Goal: Find specific page/section: Find specific page/section

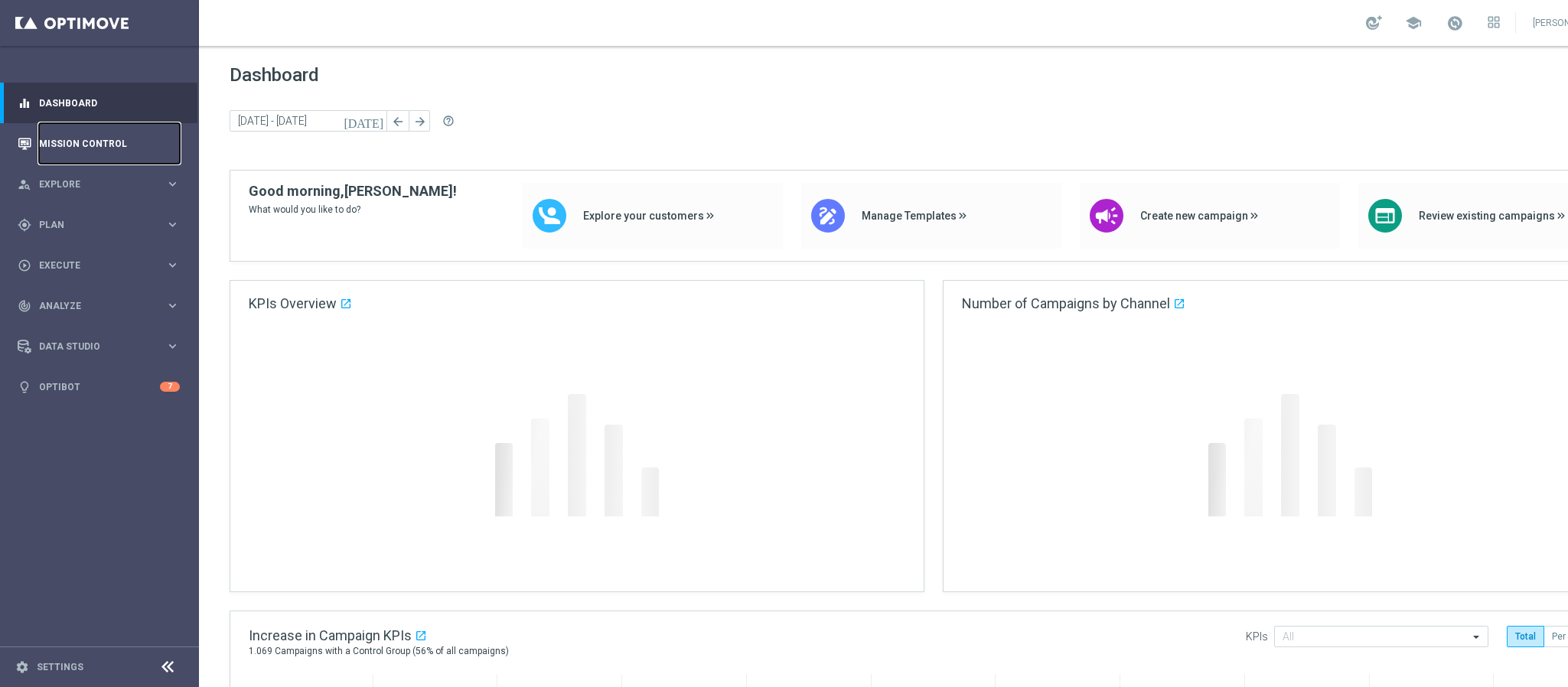
click at [88, 154] on link "Mission Control" at bounding box center [110, 143] width 141 height 40
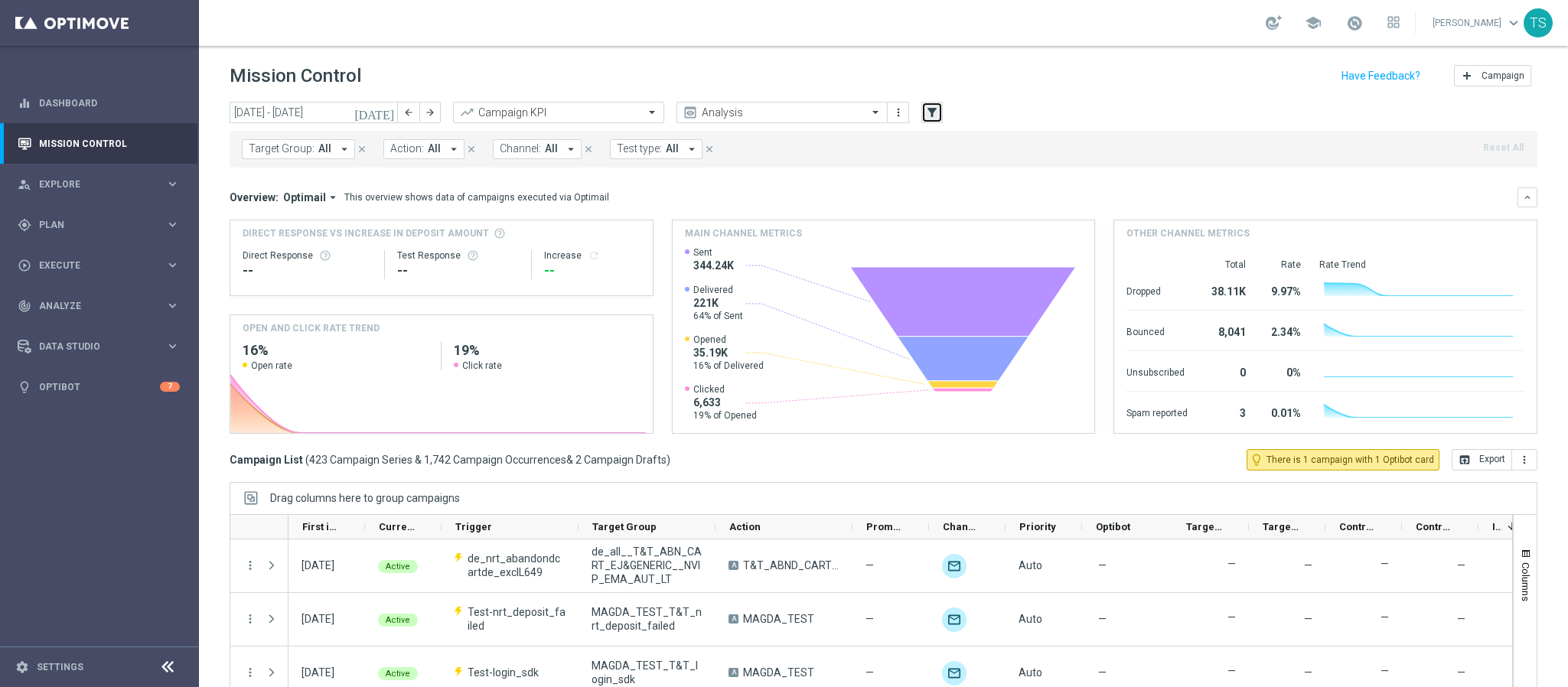
click at [932, 109] on icon "filter_alt" at bounding box center [932, 112] width 14 height 14
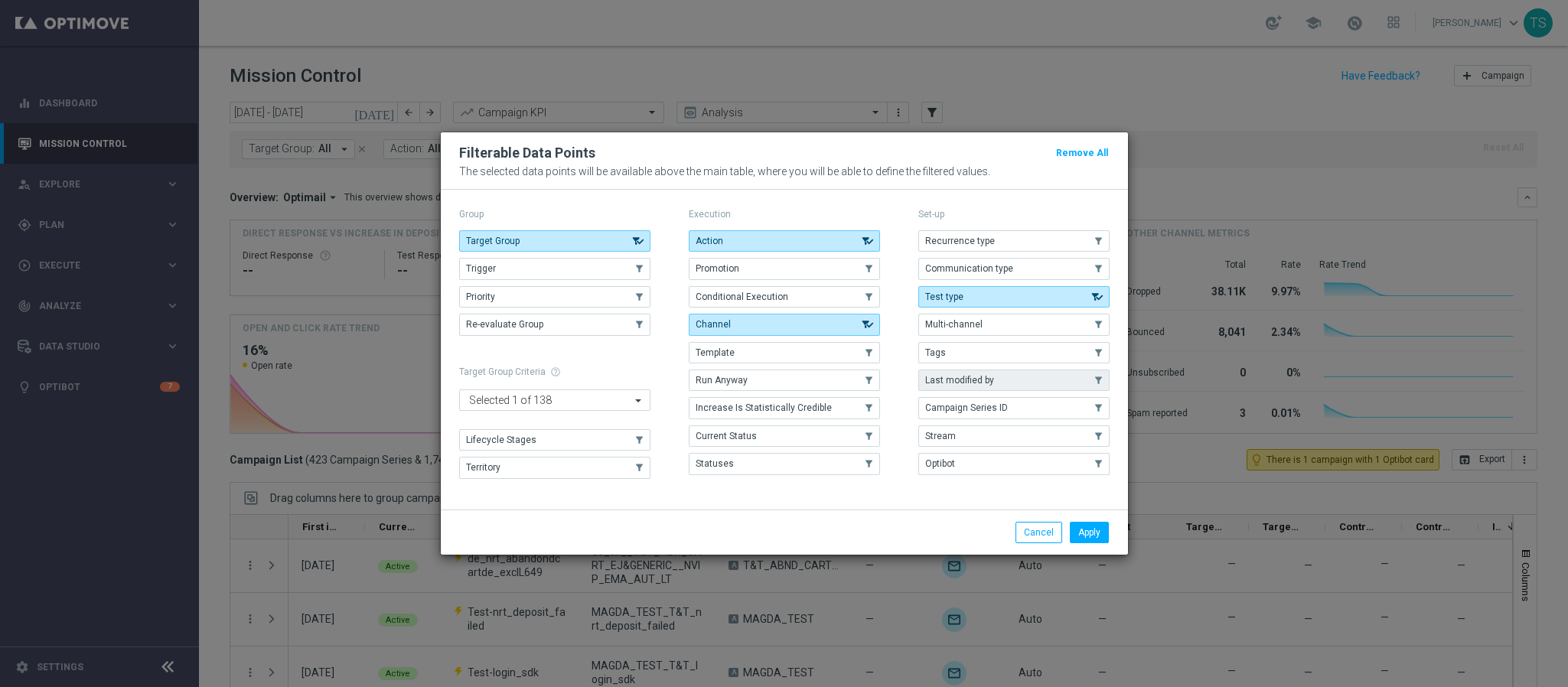
click at [958, 374] on button "Last modified by" at bounding box center [1014, 380] width 192 height 21
click at [1103, 536] on button "Apply" at bounding box center [1089, 532] width 39 height 21
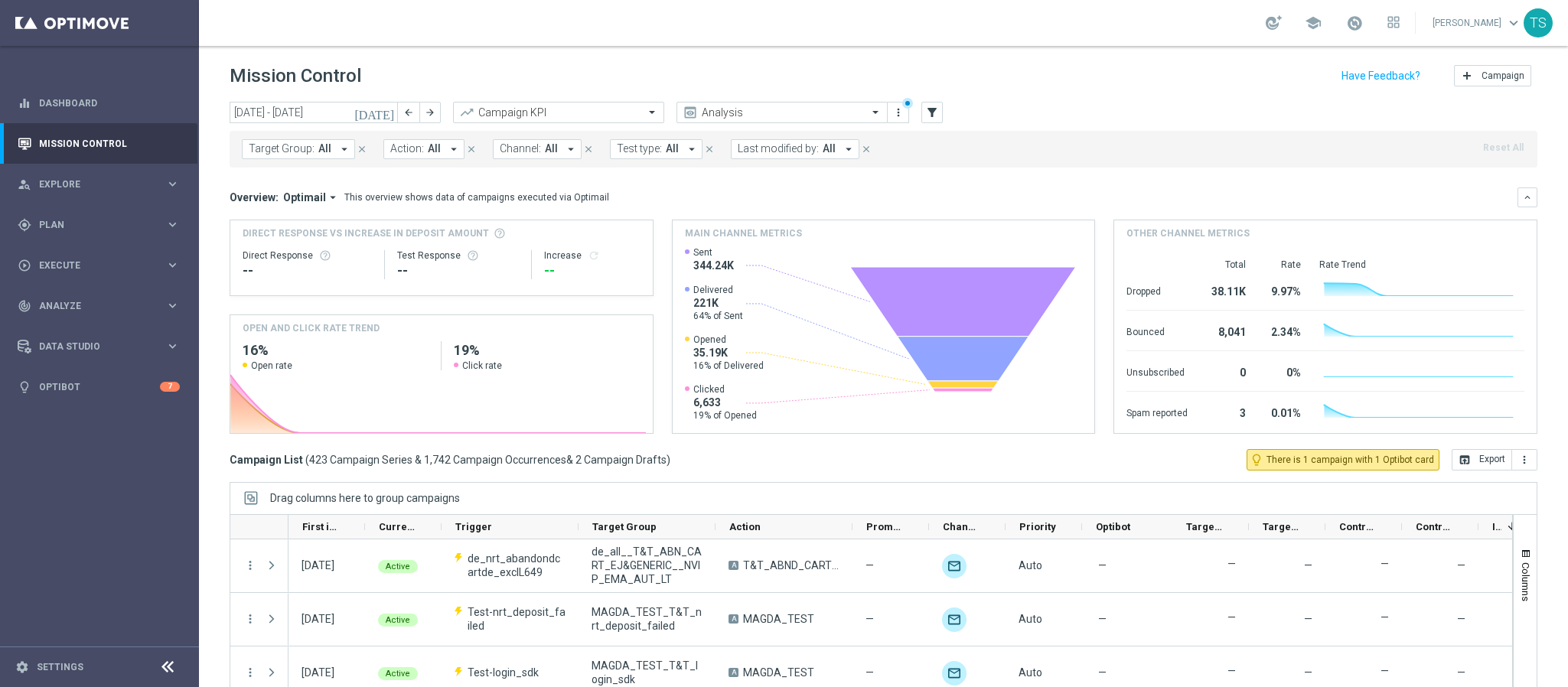
click at [797, 147] on span "Last modified by:" at bounding box center [778, 149] width 81 height 13
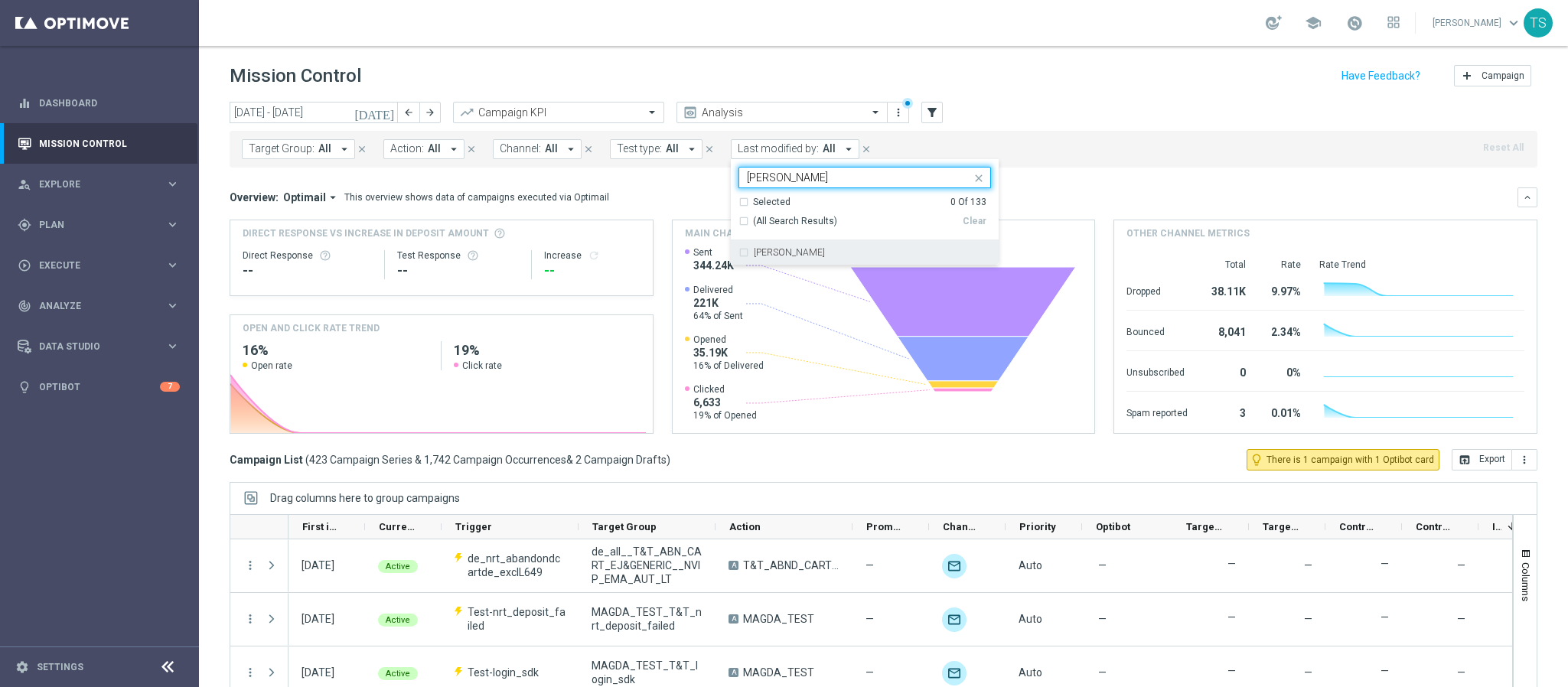
click at [777, 260] on div "[PERSON_NAME]" at bounding box center [864, 252] width 253 height 25
type input "[PERSON_NAME]"
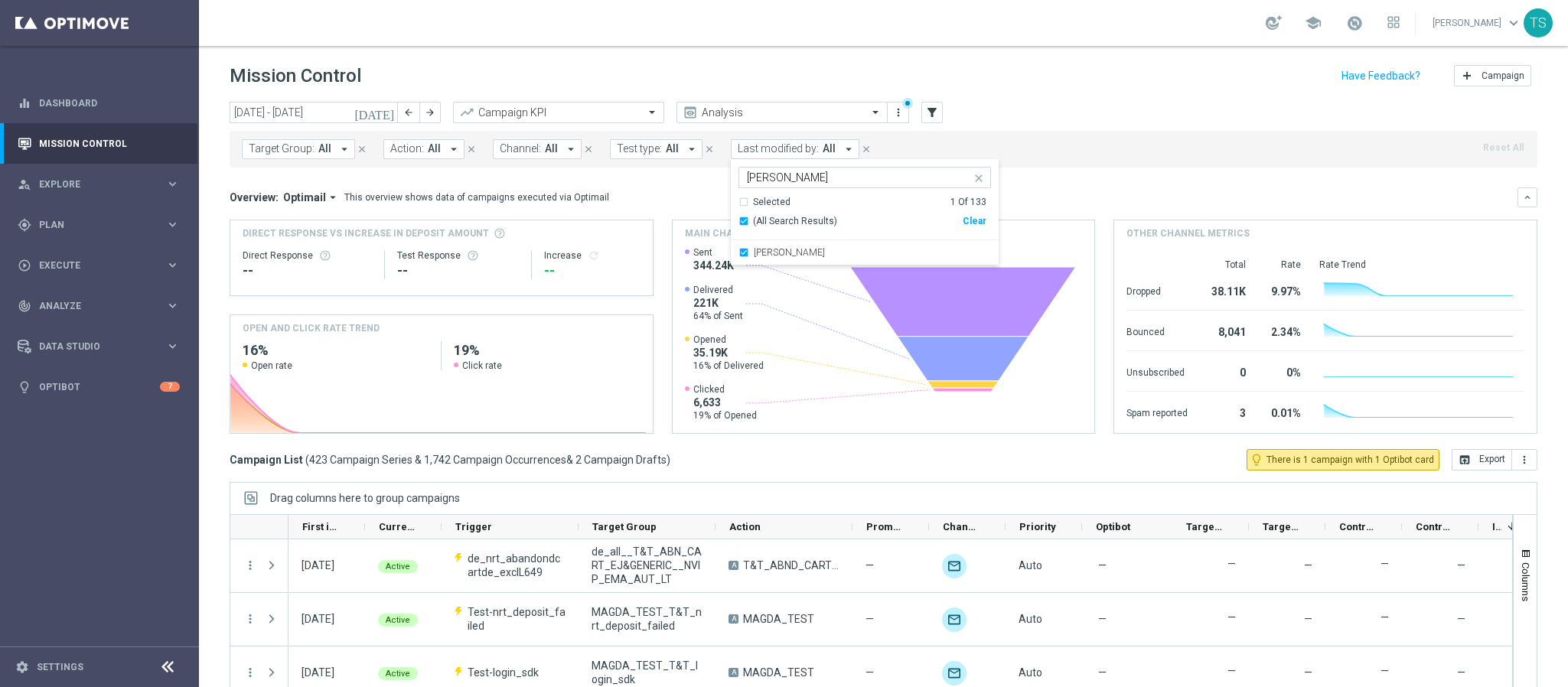
click at [1057, 78] on div "Mission Control add Campaign" at bounding box center [883, 76] width 1308 height 30
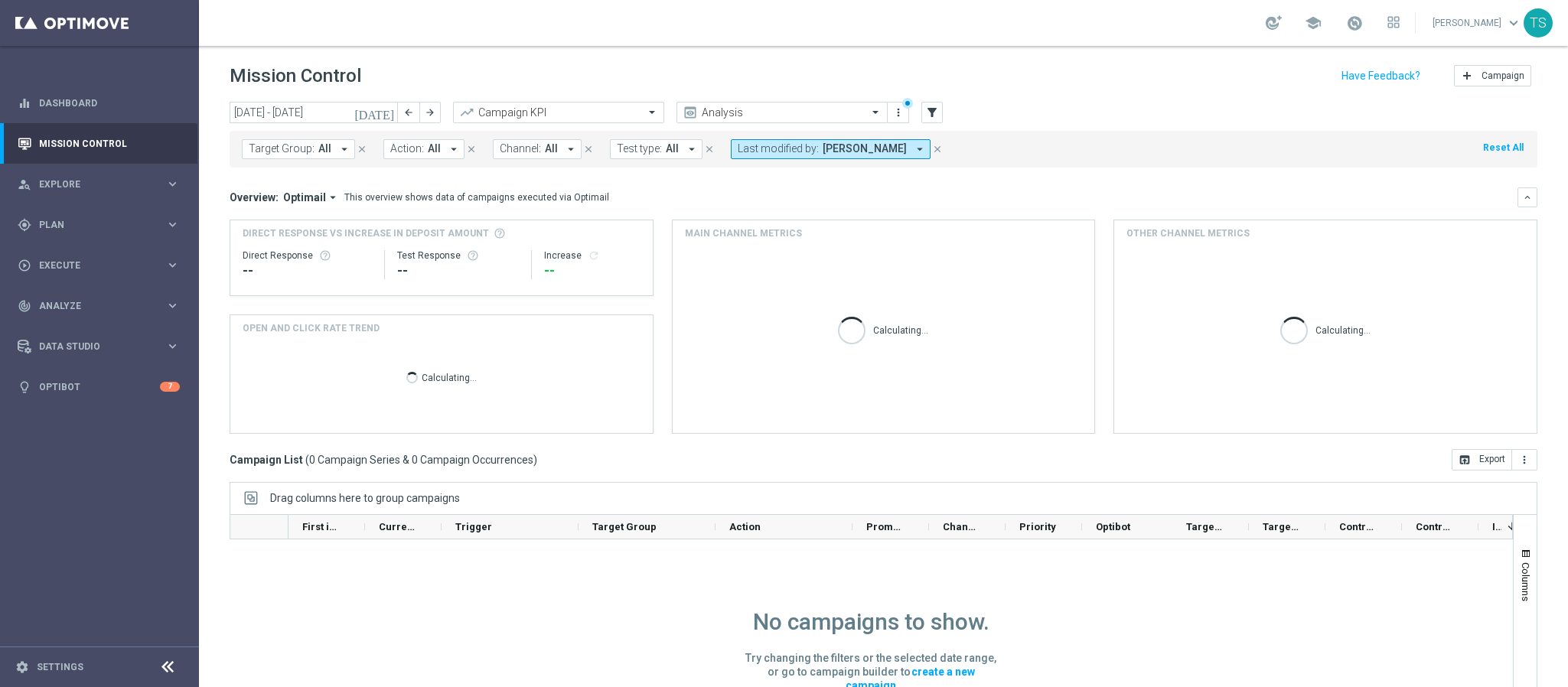
click at [388, 111] on icon "[DATE]" at bounding box center [374, 112] width 41 height 14
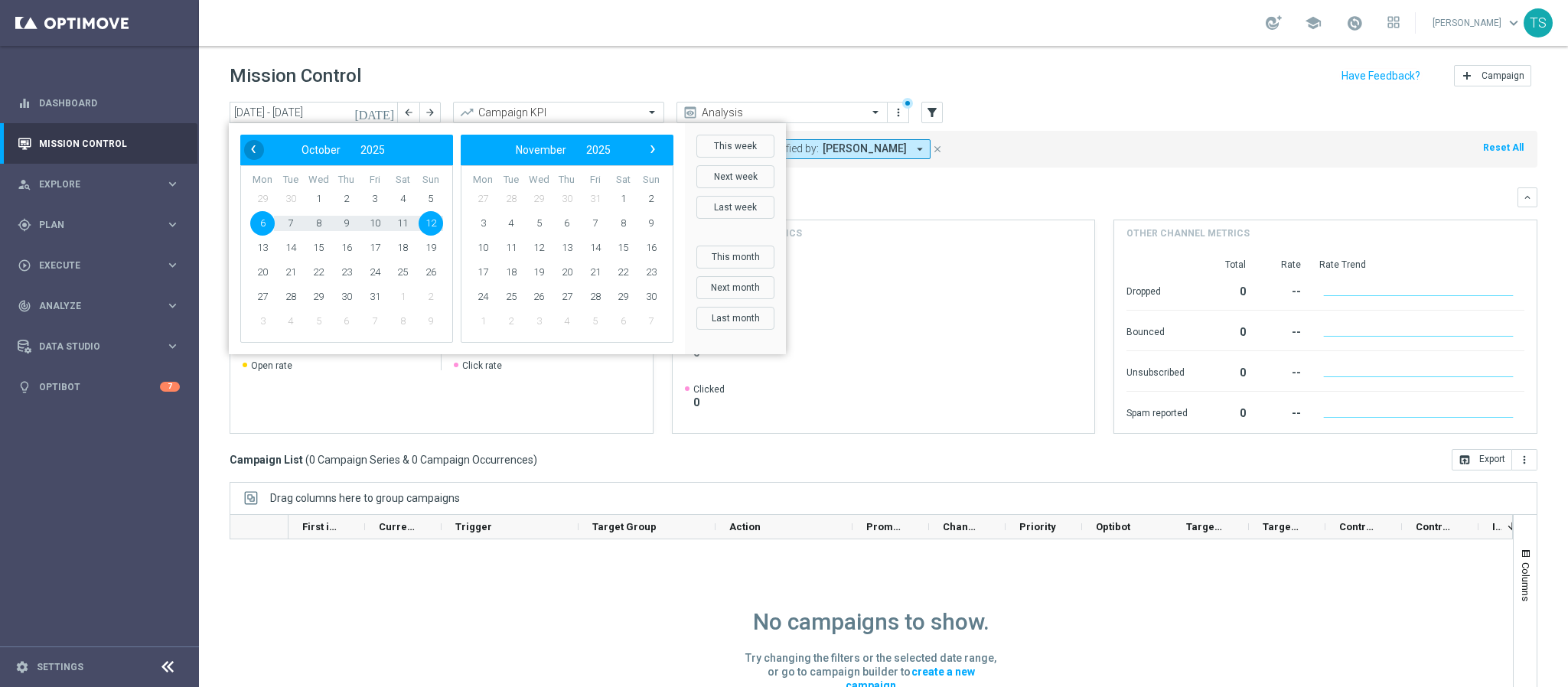
click at [251, 149] on span "‹" at bounding box center [254, 150] width 20 height 20
click at [263, 297] on span "29" at bounding box center [262, 297] width 25 height 25
click at [654, 198] on span "5" at bounding box center [651, 199] width 25 height 25
type input "[DATE] - [DATE]"
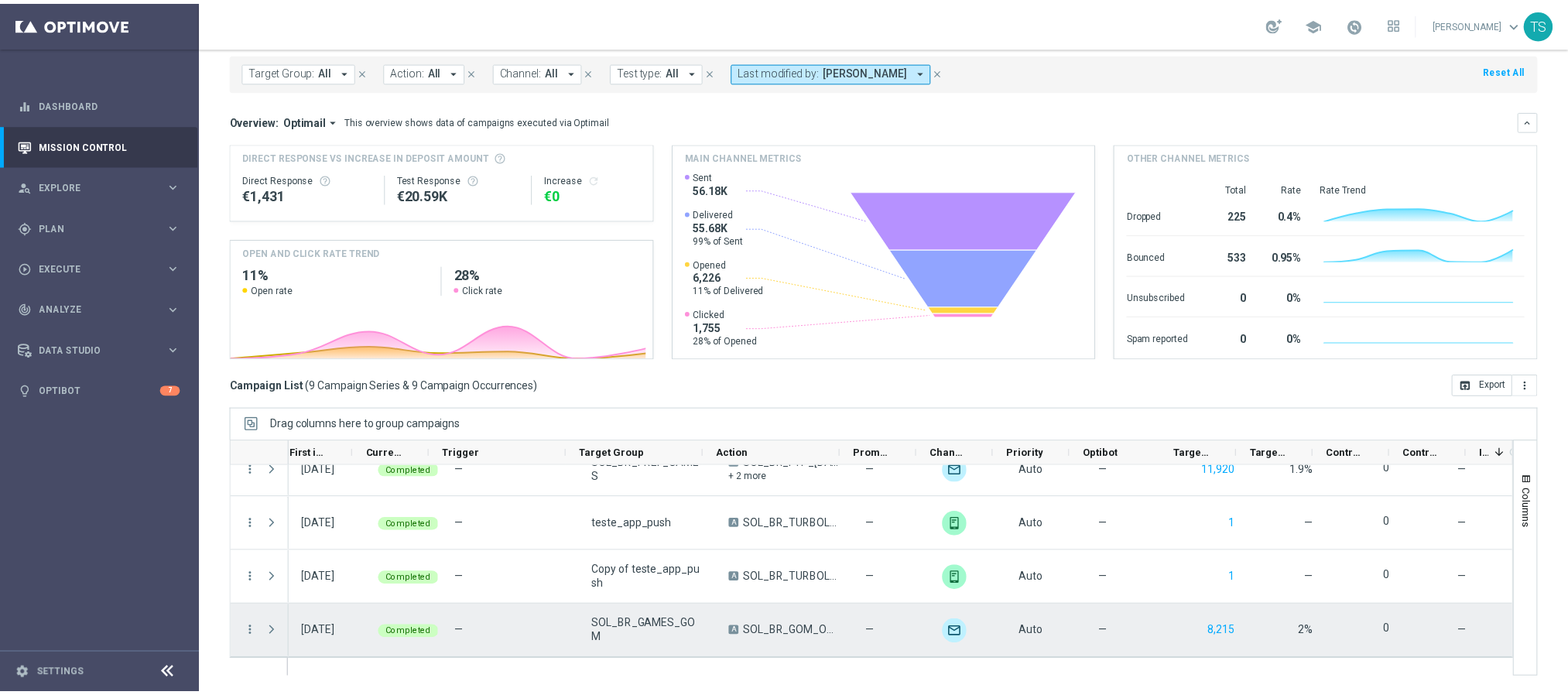
scroll to position [0, 82]
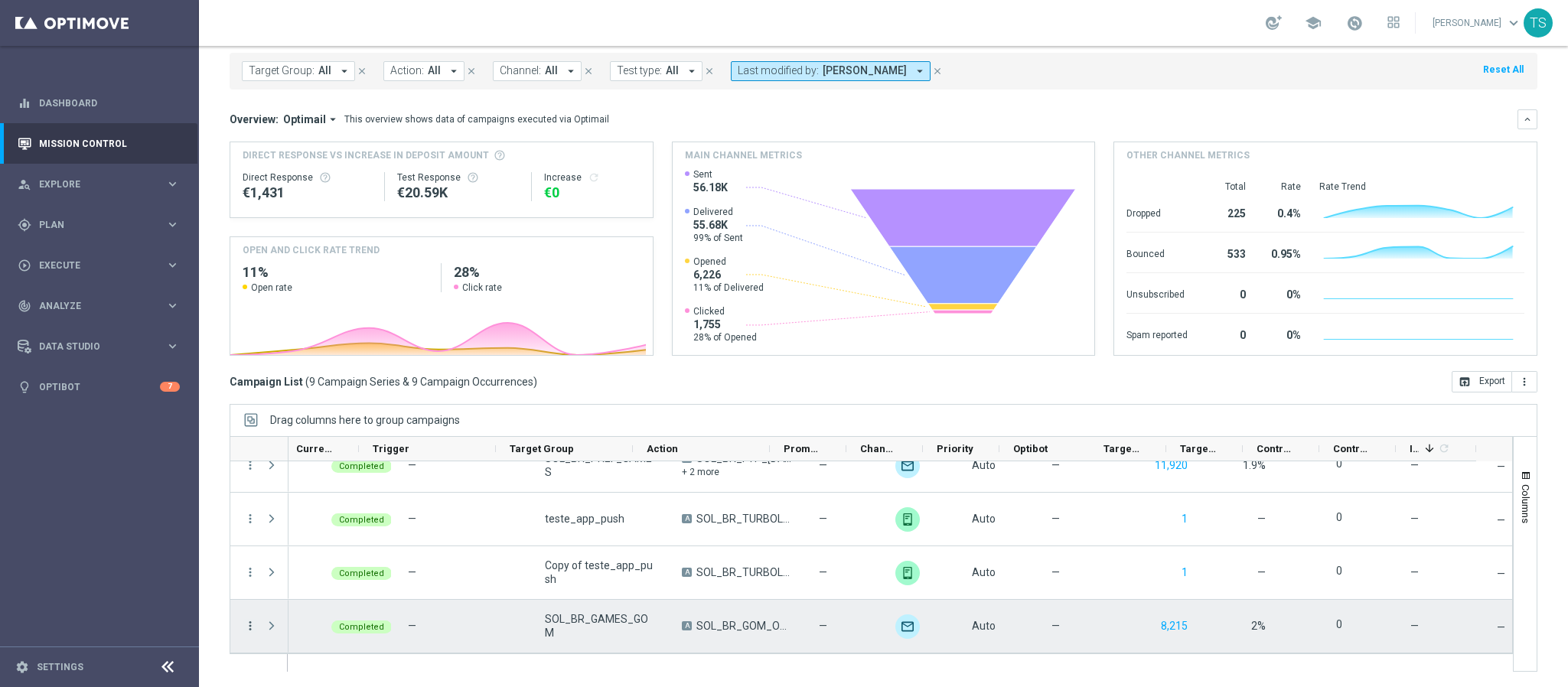
click at [250, 625] on icon "more_vert" at bounding box center [250, 625] width 14 height 14
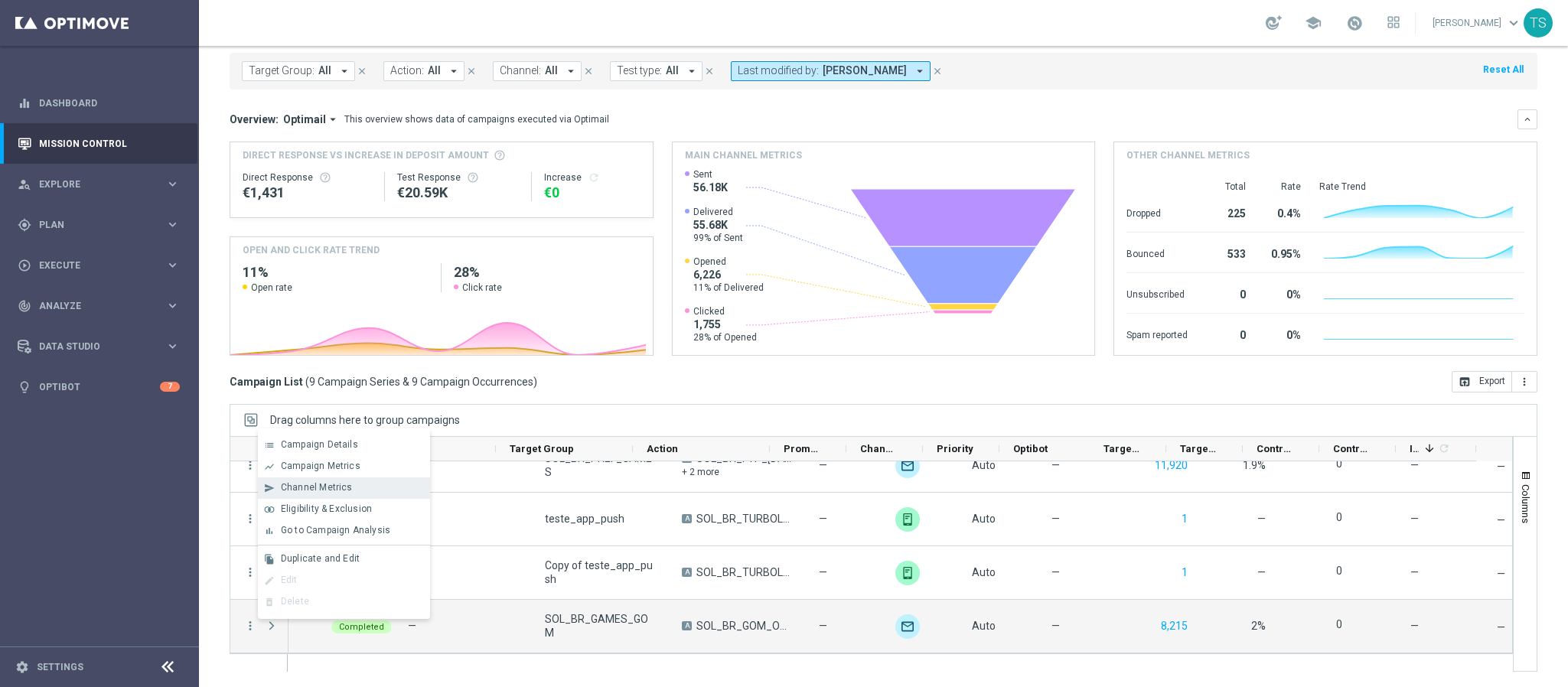
click at [331, 487] on span "Channel Metrics" at bounding box center [317, 487] width 72 height 11
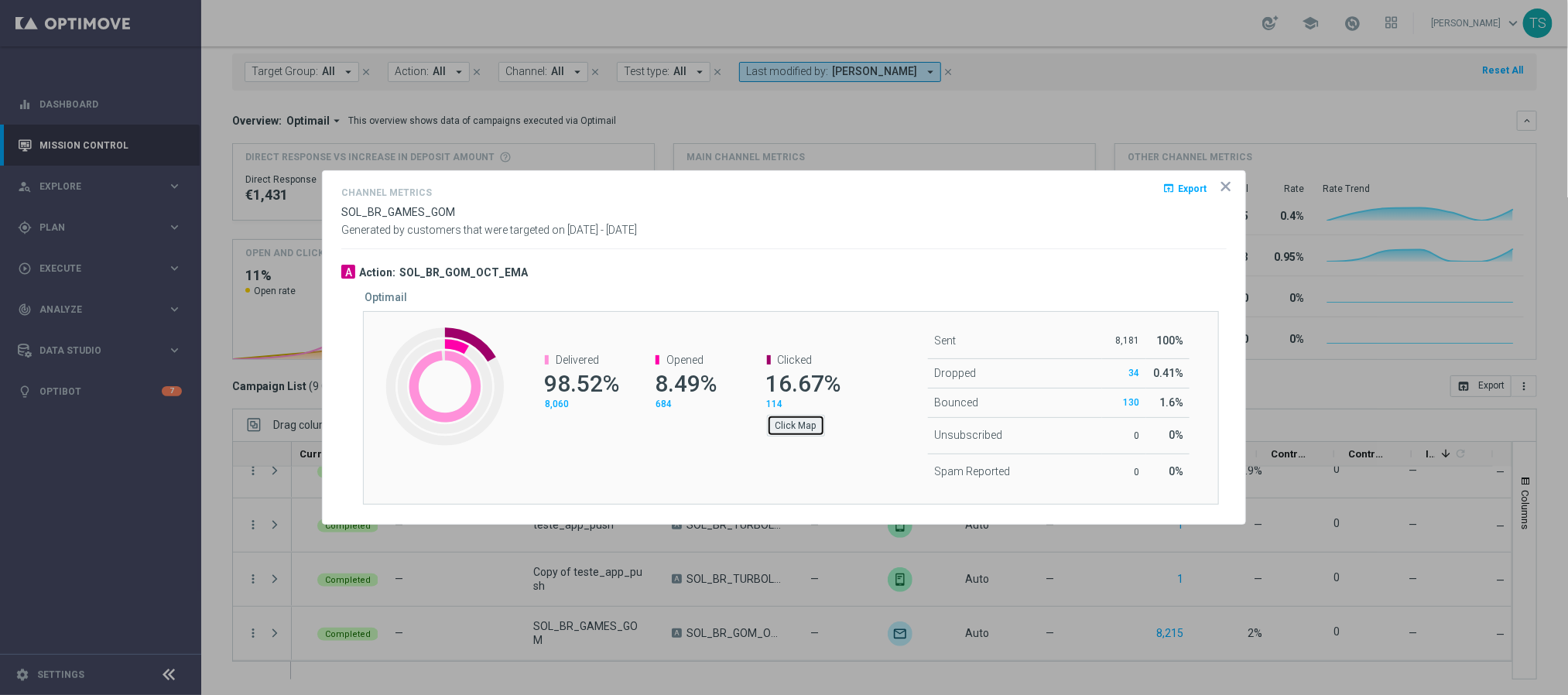
click at [799, 421] on button "Click Map" at bounding box center [796, 425] width 58 height 21
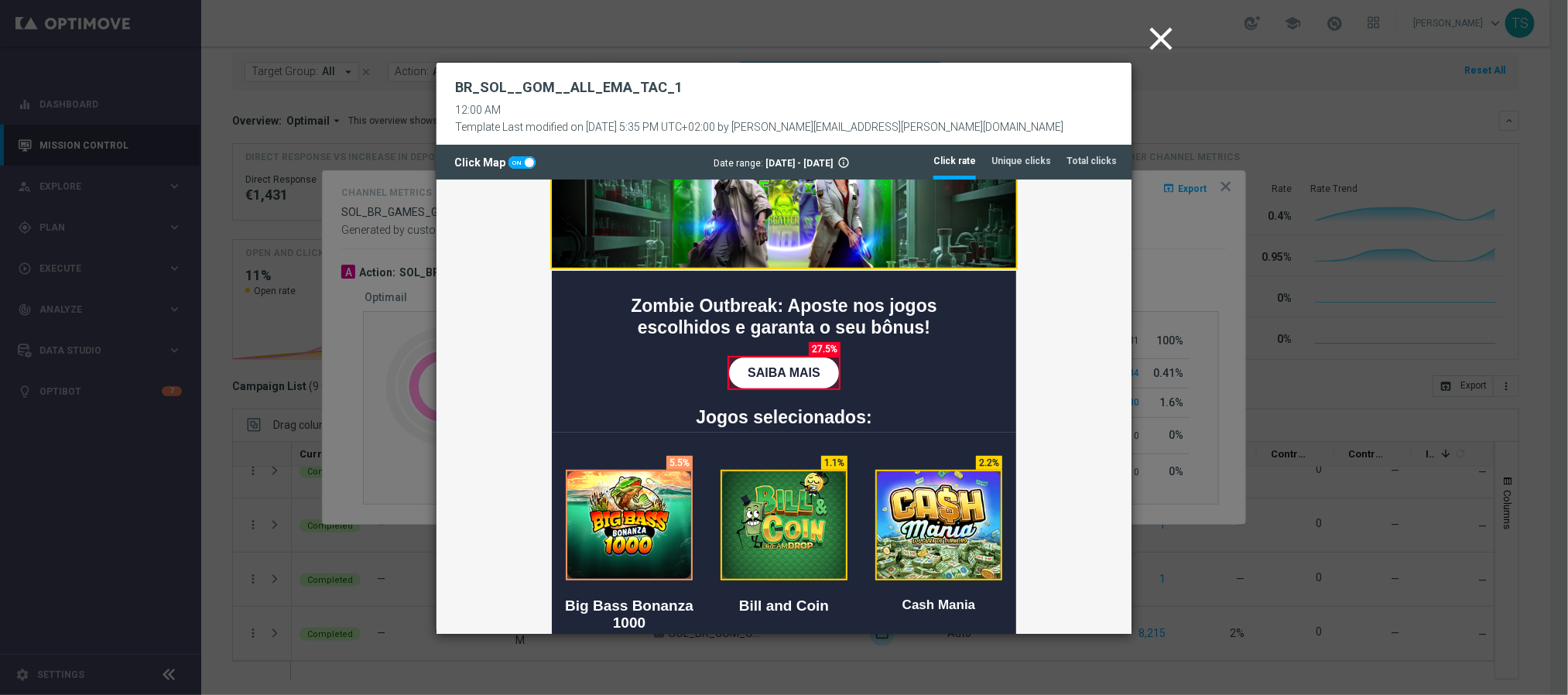
scroll to position [328, 0]
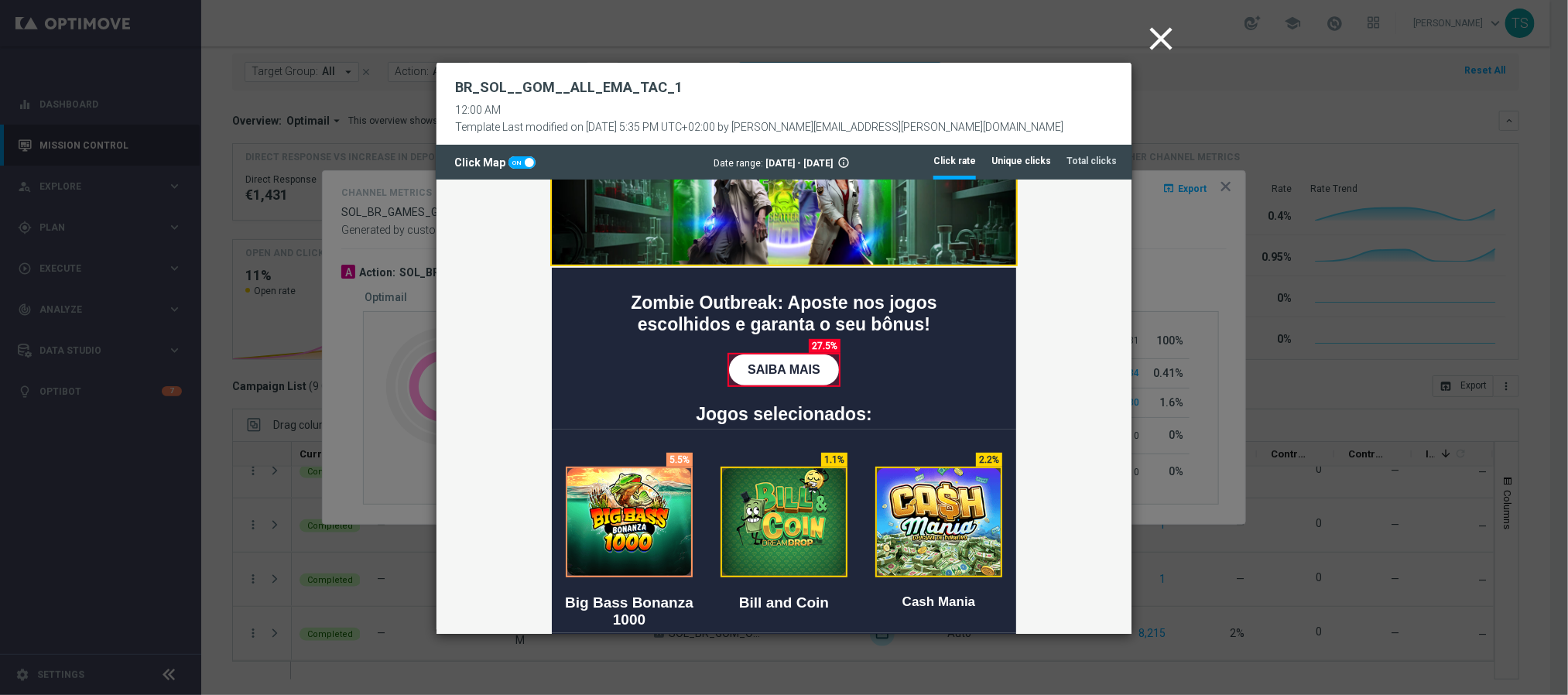
click at [1031, 149] on li "Unique clicks" at bounding box center [1021, 161] width 60 height 32
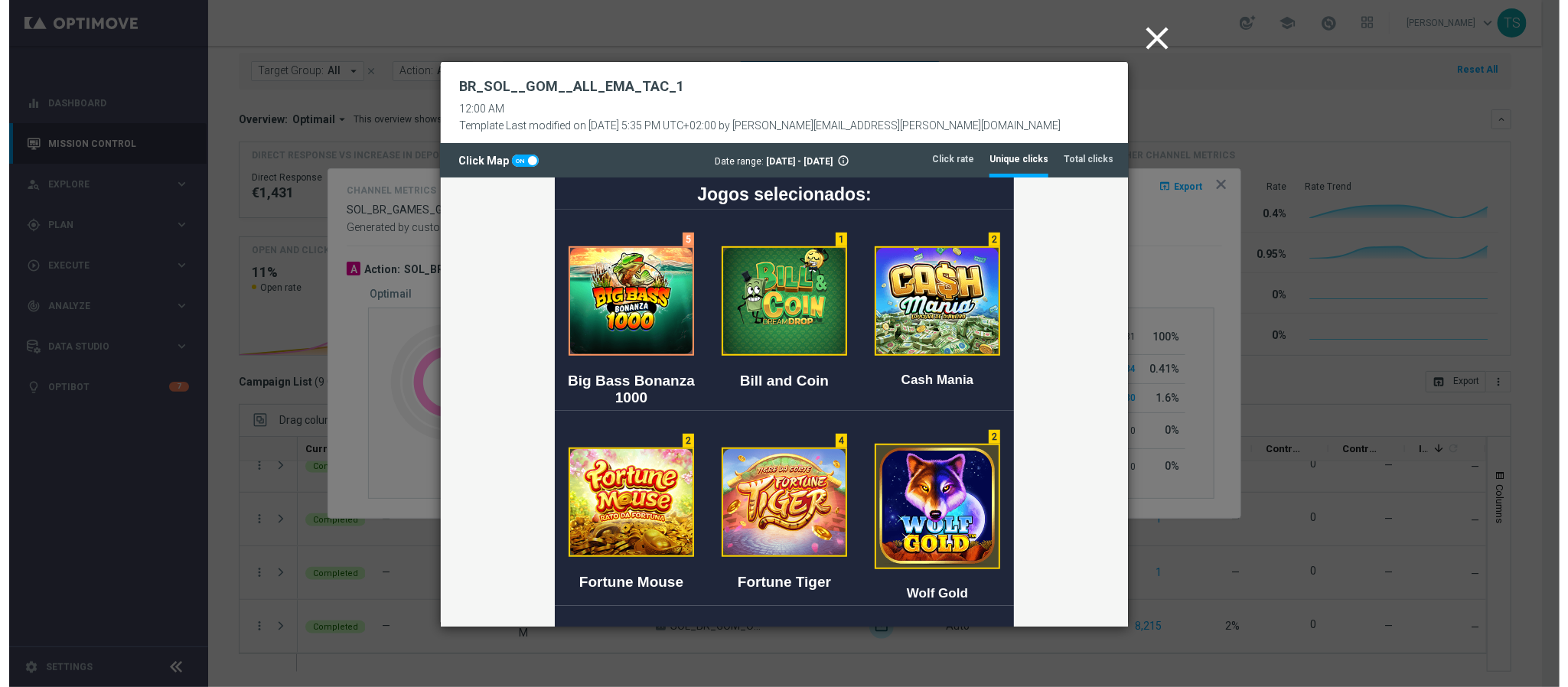
scroll to position [554, 0]
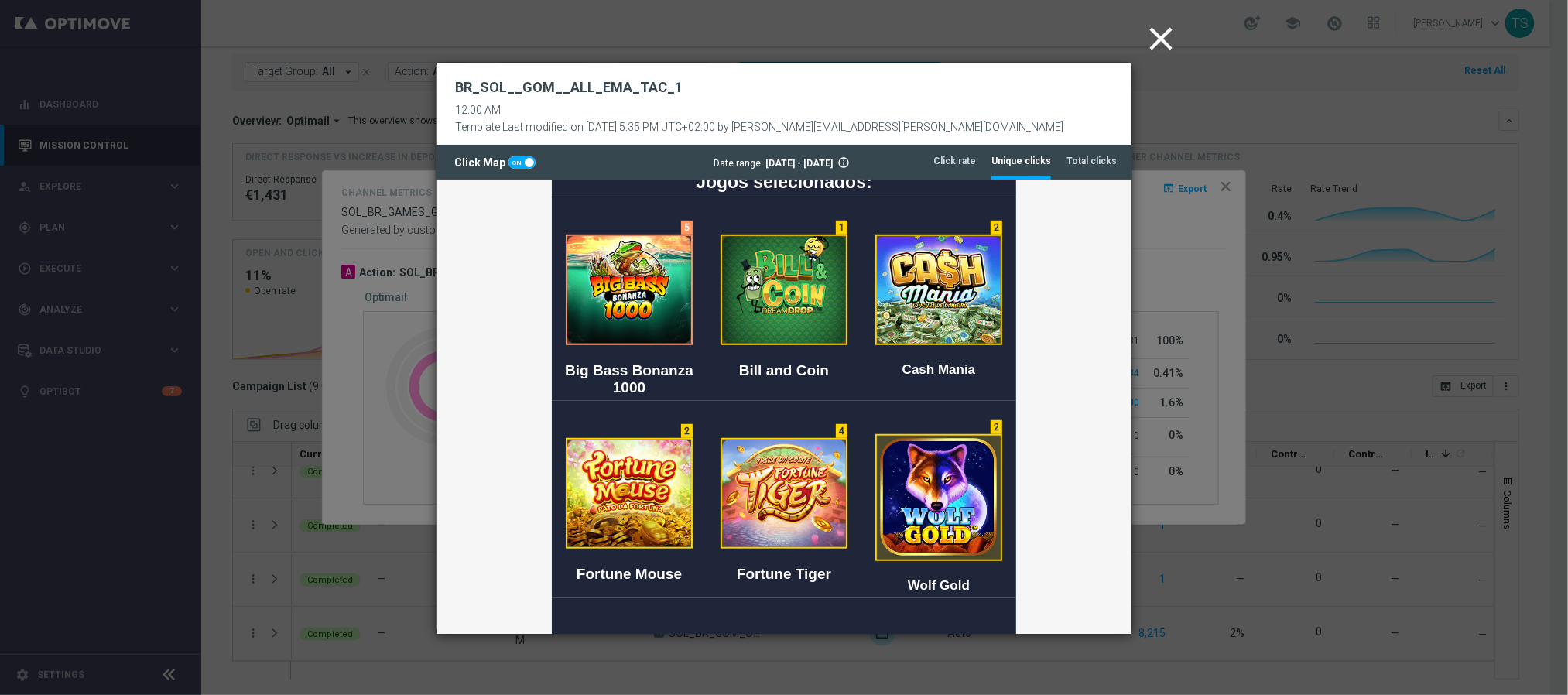
click at [1155, 35] on icon "close" at bounding box center [1162, 39] width 39 height 39
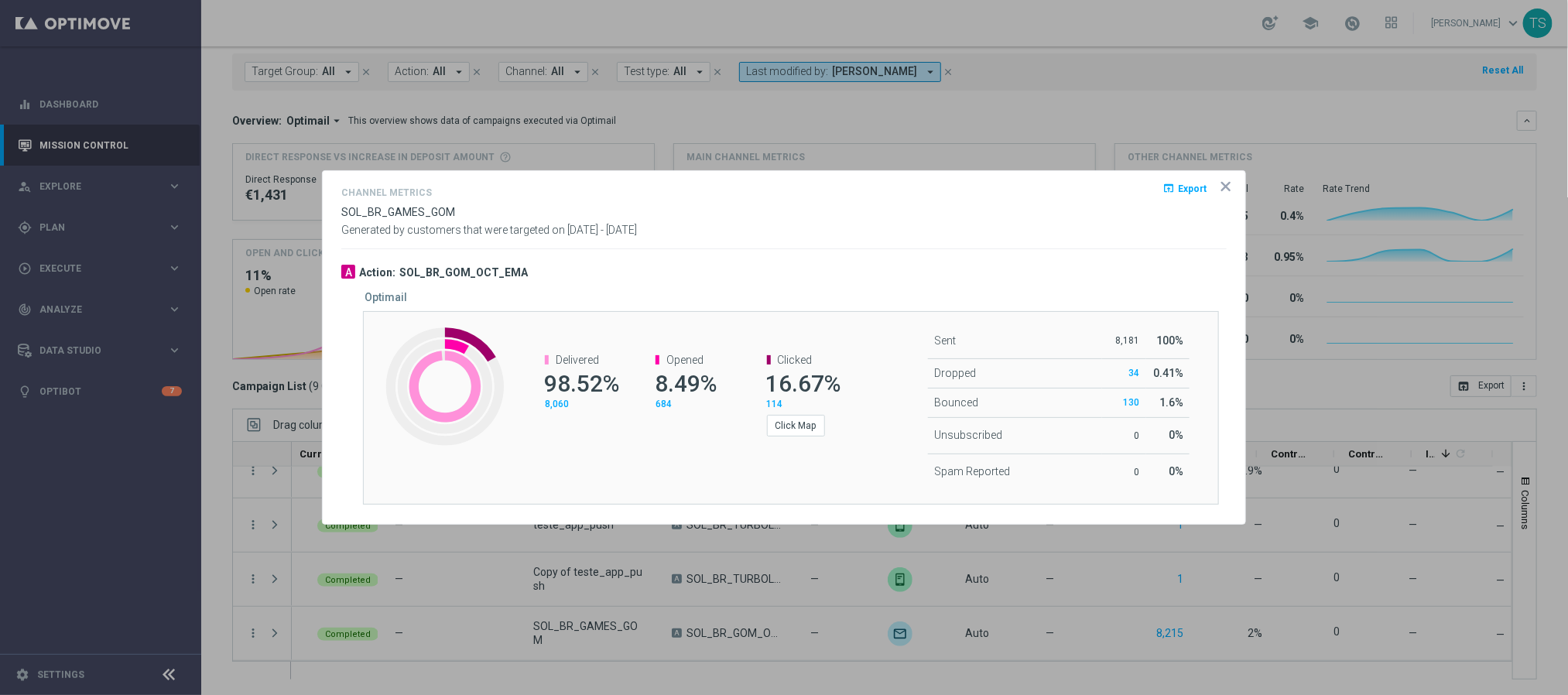
click at [583, 133] on div at bounding box center [784, 347] width 1568 height 695
click at [1227, 185] on icon "icon" at bounding box center [1226, 186] width 7 height 7
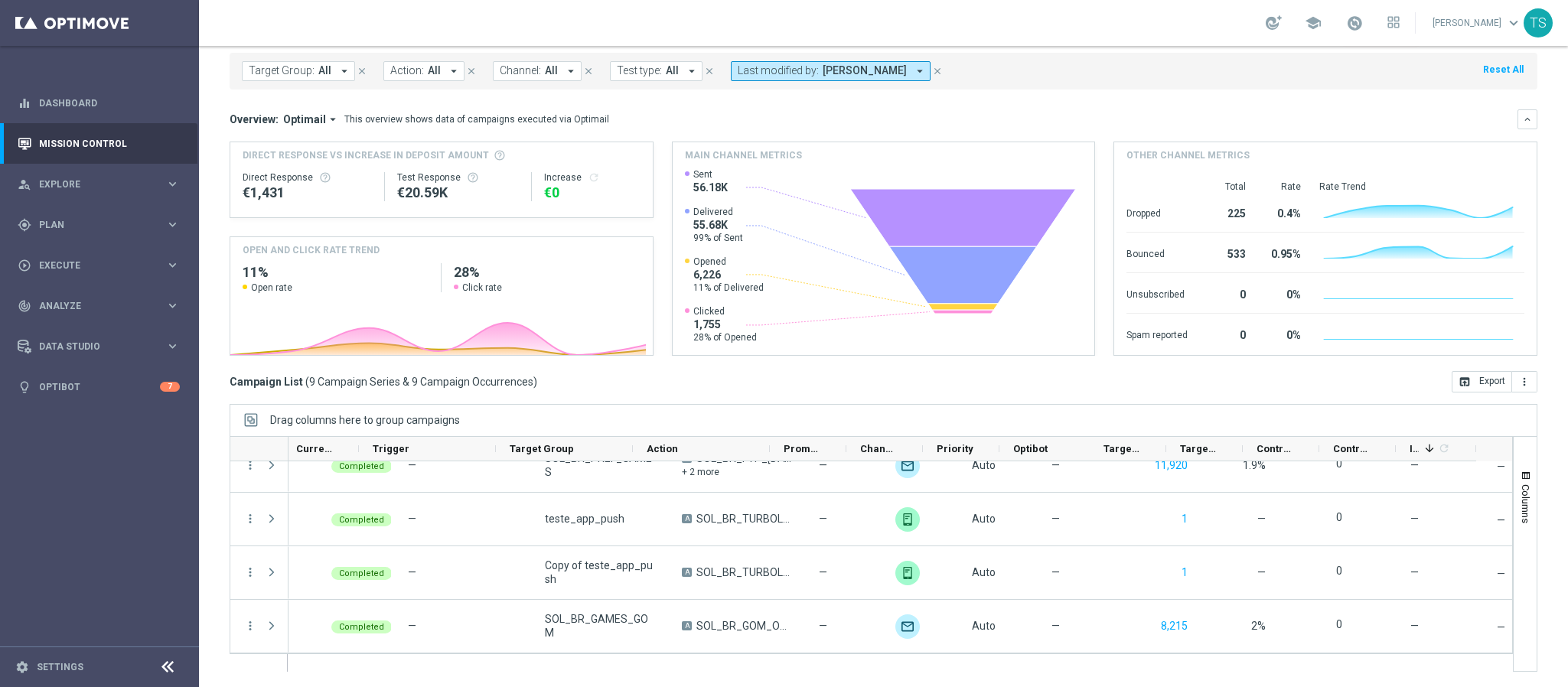
scroll to position [0, 0]
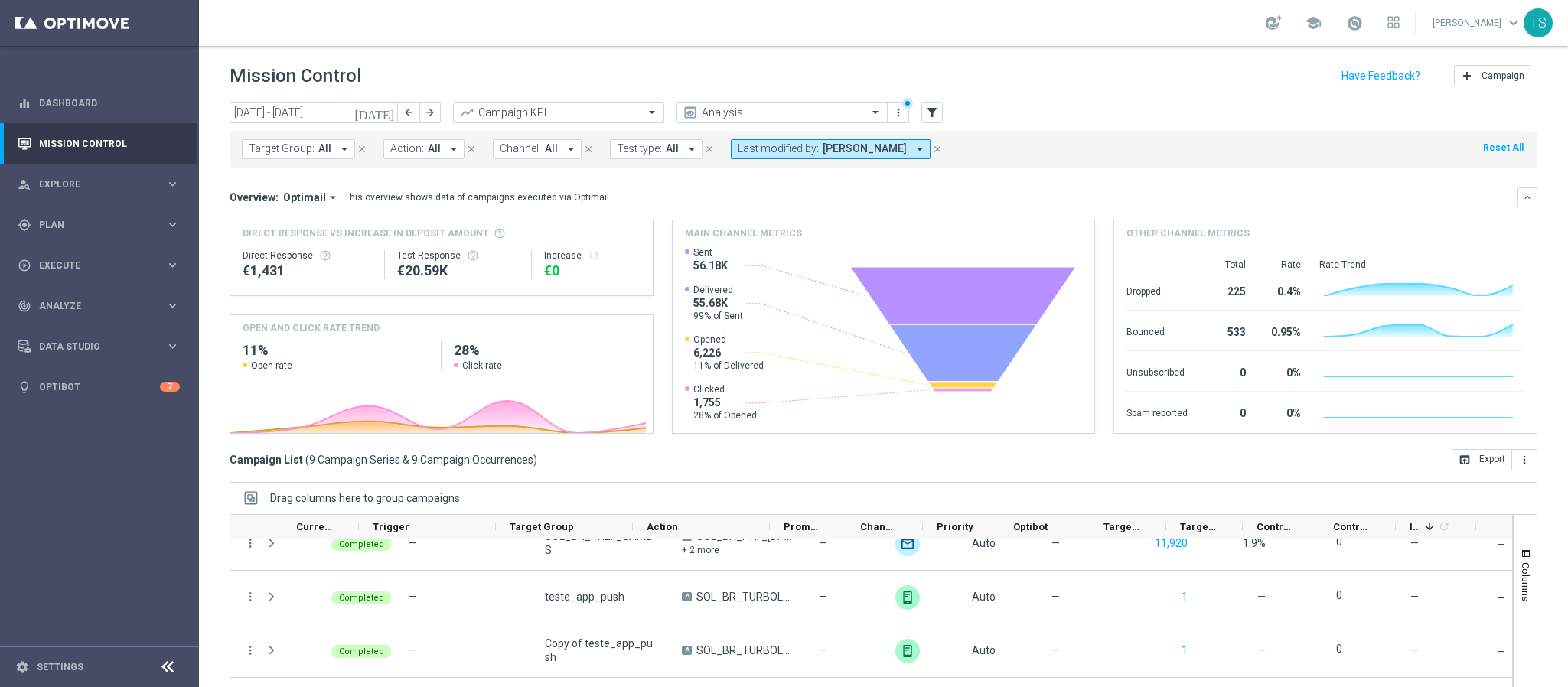
click at [932, 148] on icon "close" at bounding box center [937, 150] width 11 height 11
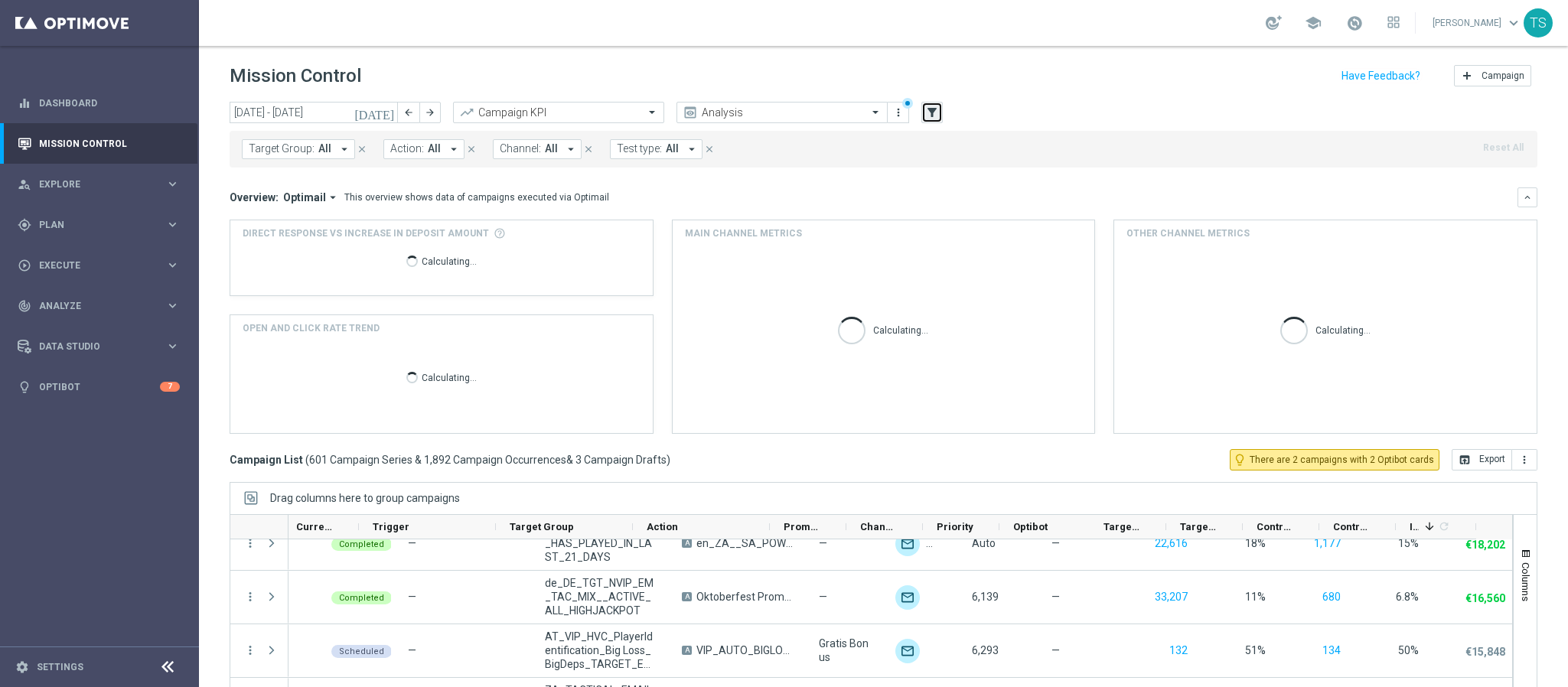
click at [932, 111] on icon "filter_alt" at bounding box center [932, 112] width 14 height 14
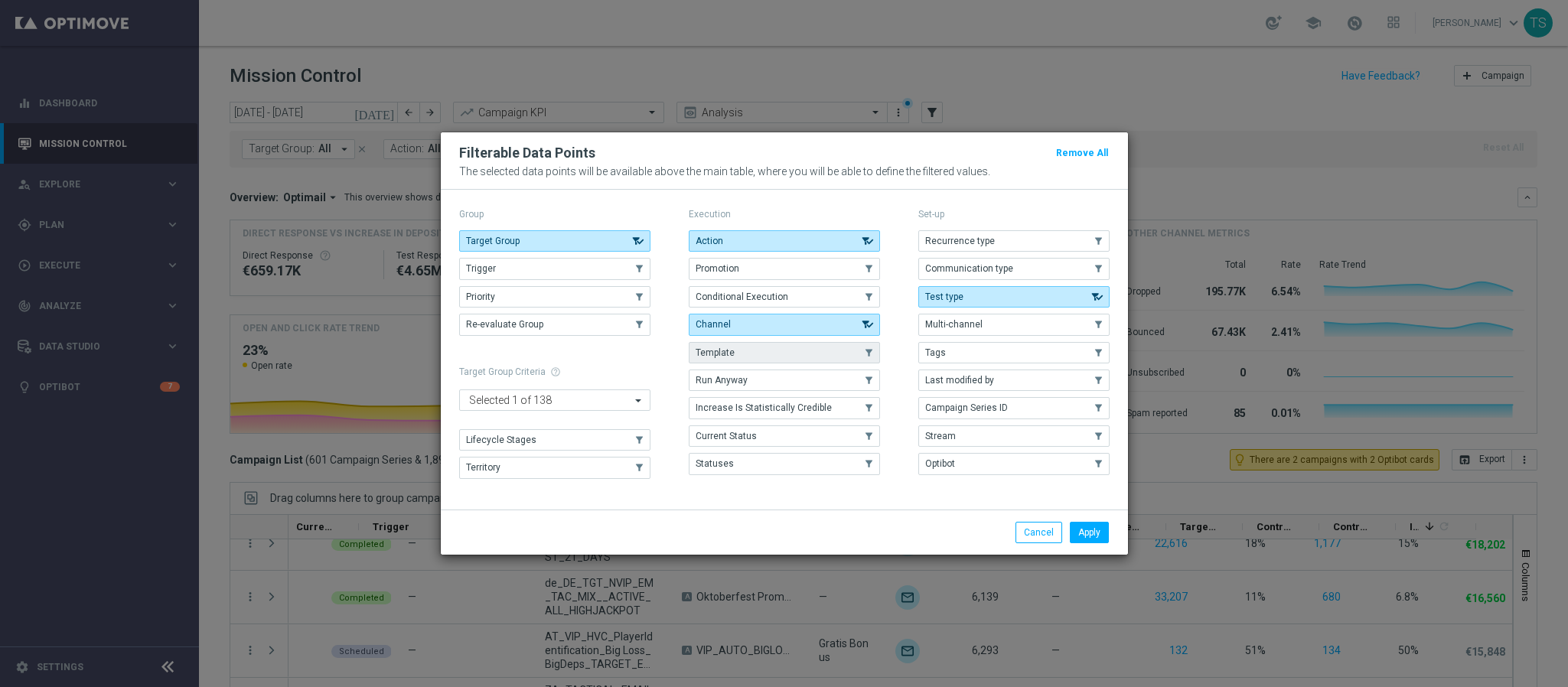
click at [755, 348] on button "Template" at bounding box center [784, 352] width 192 height 21
click at [1098, 540] on button "Apply" at bounding box center [1089, 532] width 39 height 21
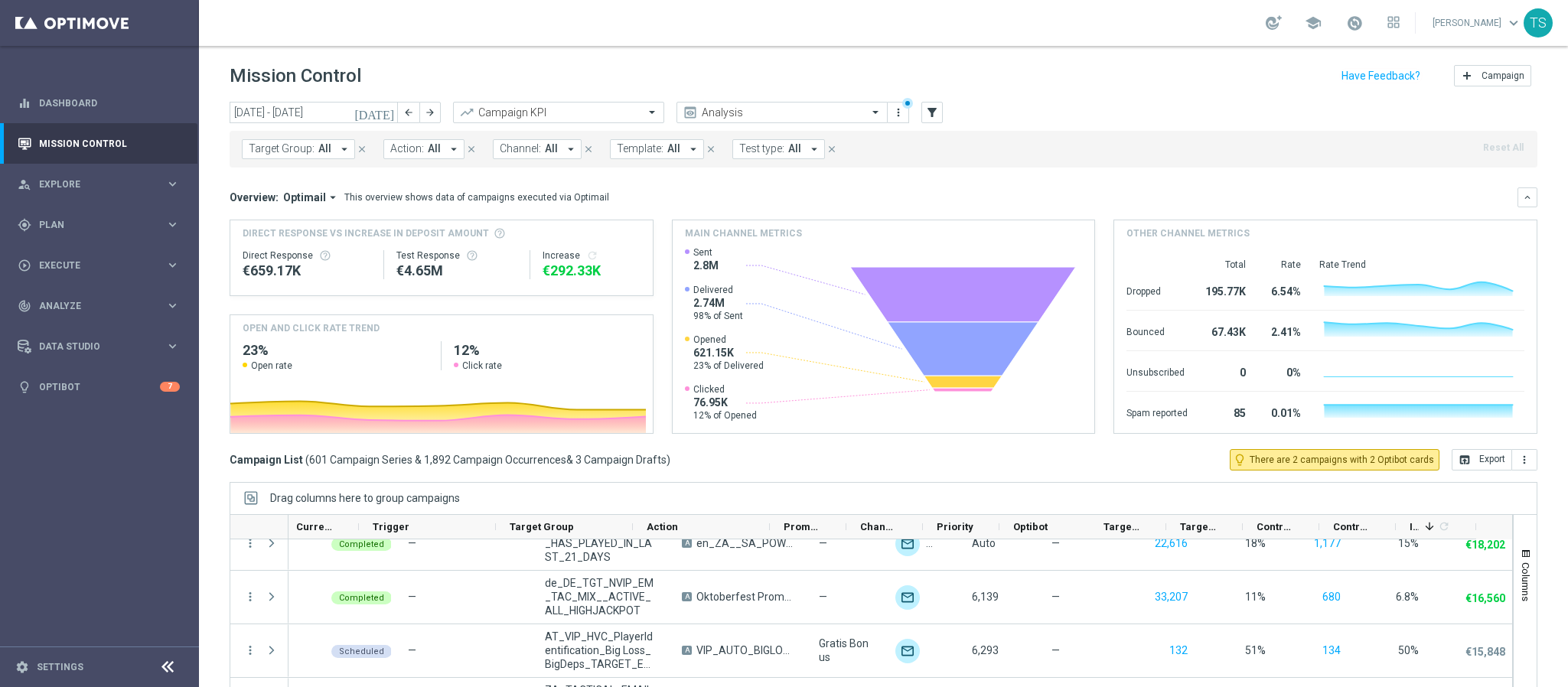
click at [662, 151] on button "Template: All arrow_drop_down" at bounding box center [656, 150] width 94 height 20
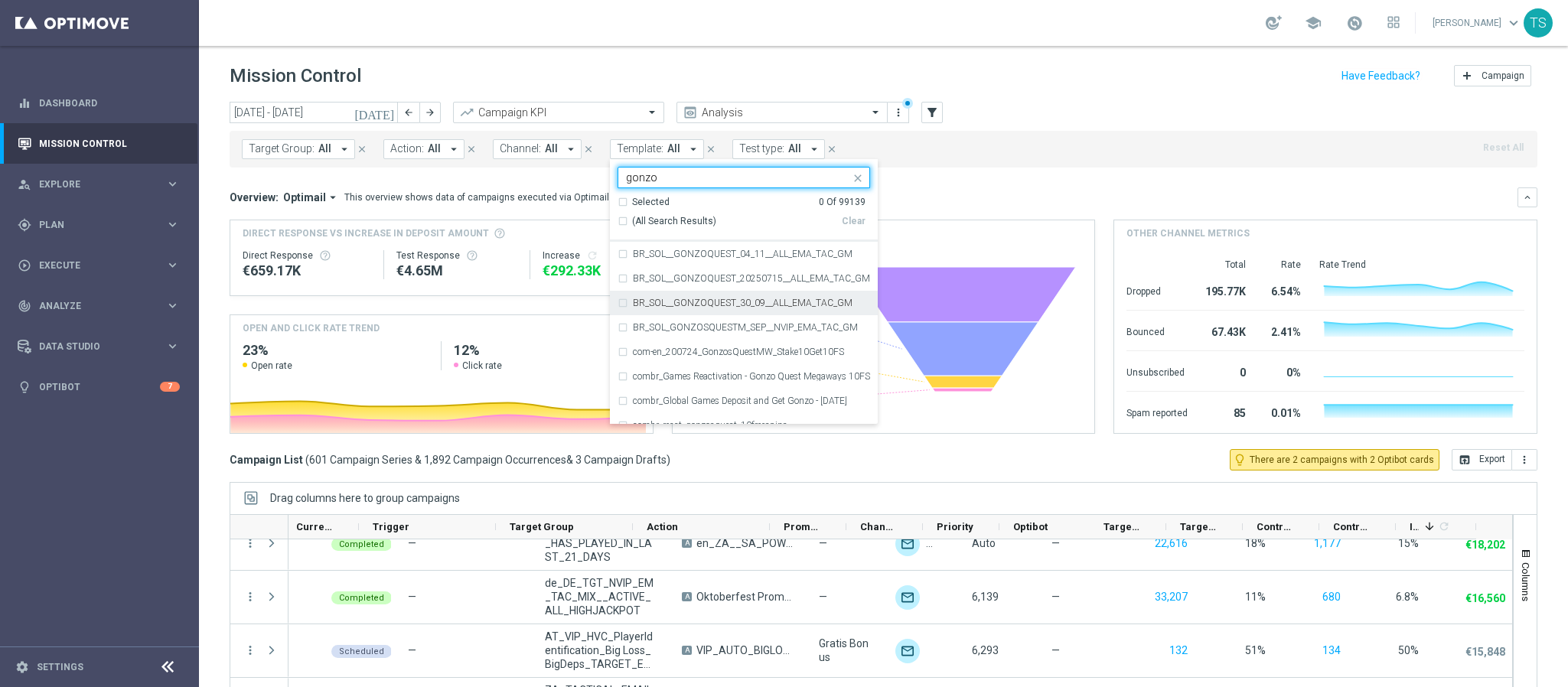
scroll to position [88, 0]
click at [618, 339] on div "BR_SOL_GONZOSQUESTM_SEP__NVIP_EMA_TAC_GM" at bounding box center [744, 336] width 253 height 25
type input "gonzo"
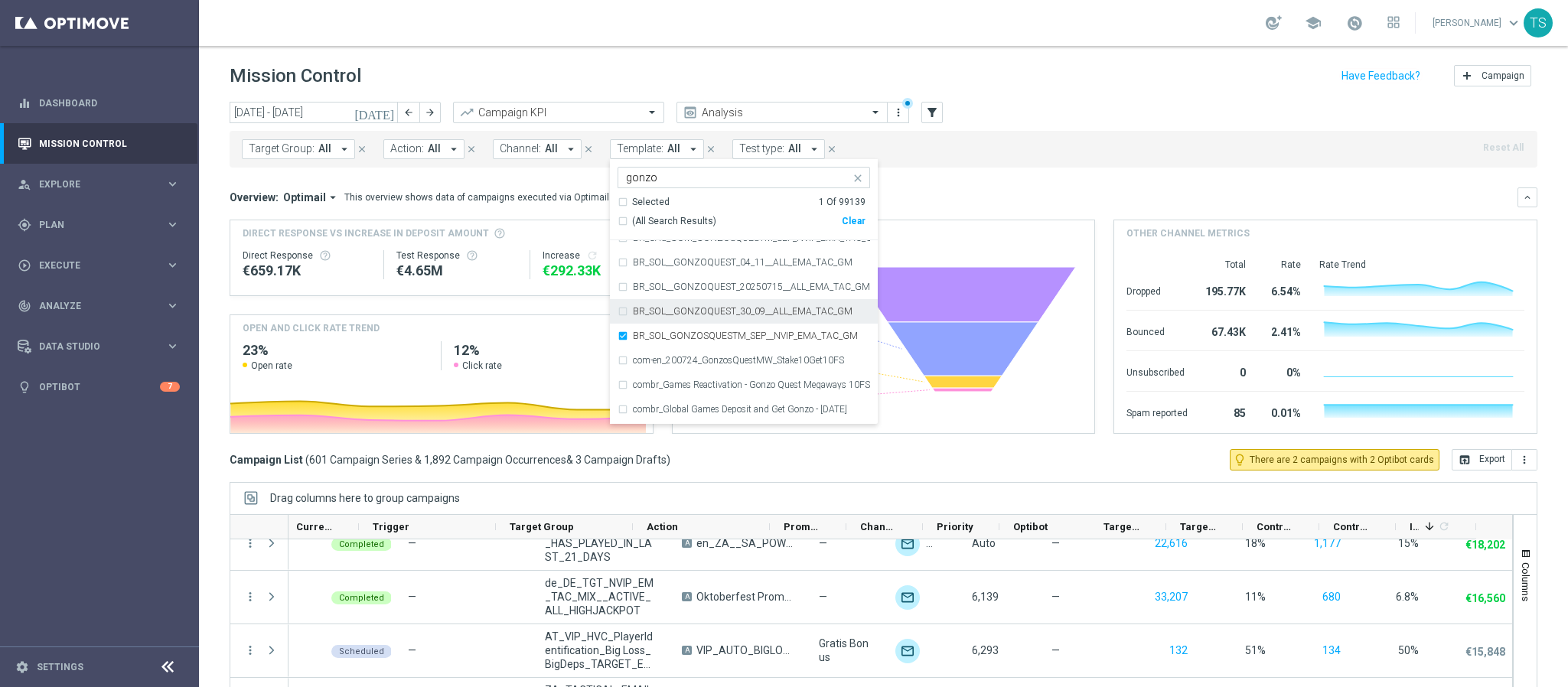
click at [622, 310] on div "BR_SOL__GONZOQUEST_30_09__ALL_EMA_TAC_GM" at bounding box center [744, 311] width 253 height 25
click at [622, 286] on div "BR_SOL__GONZOQUEST_20250715__ALL_EMA_TAC_GM" at bounding box center [744, 286] width 253 height 25
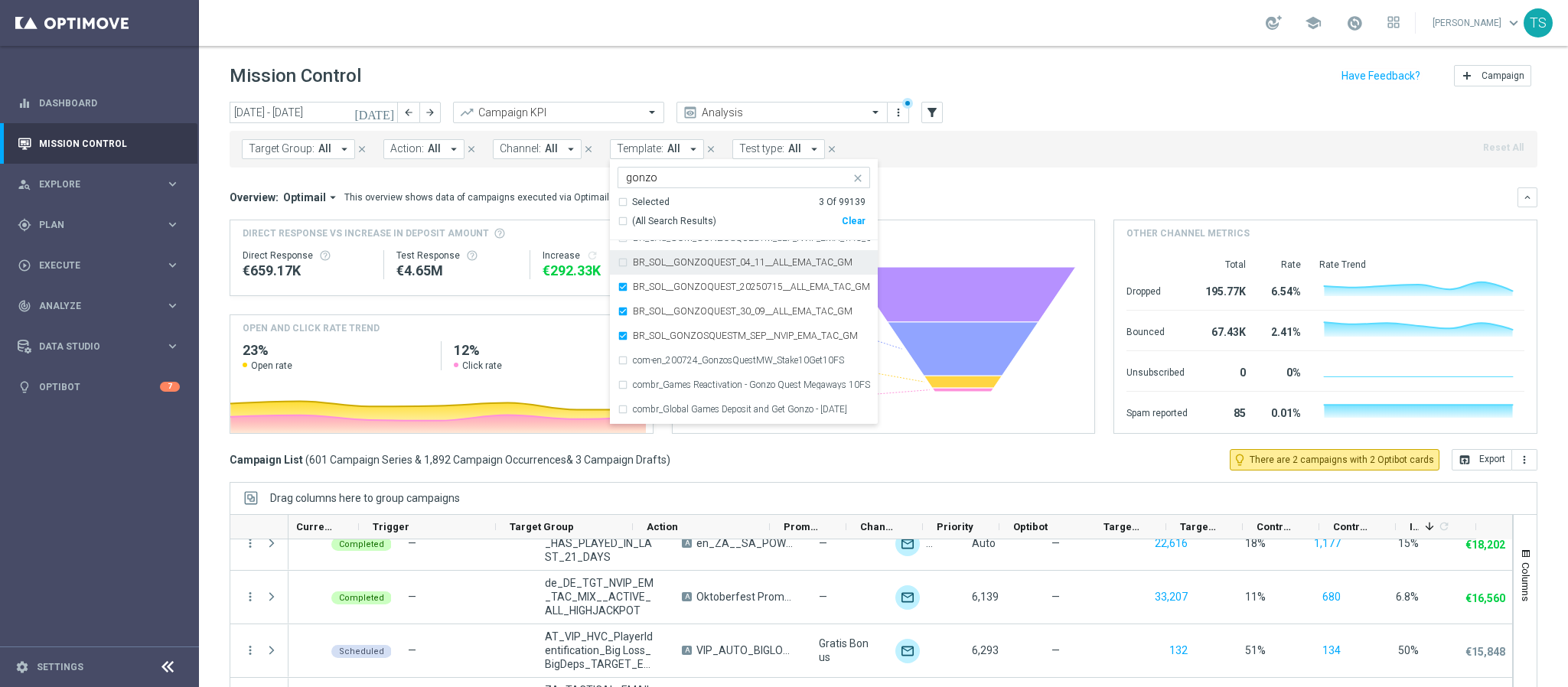
click at [620, 265] on div "BR_SOL__GONZOQUEST_04_11__ALL_EMA_TAC_GM" at bounding box center [744, 262] width 253 height 25
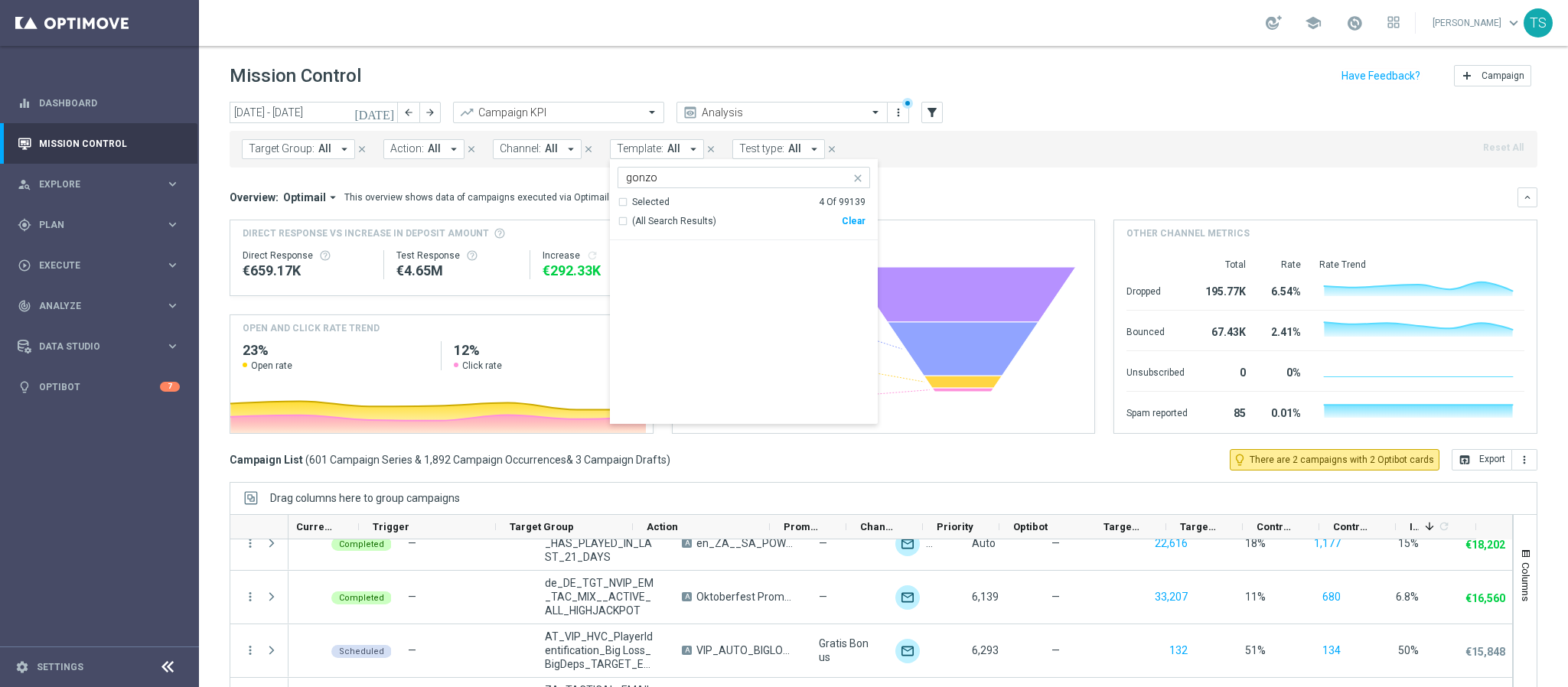
scroll to position [474, 0]
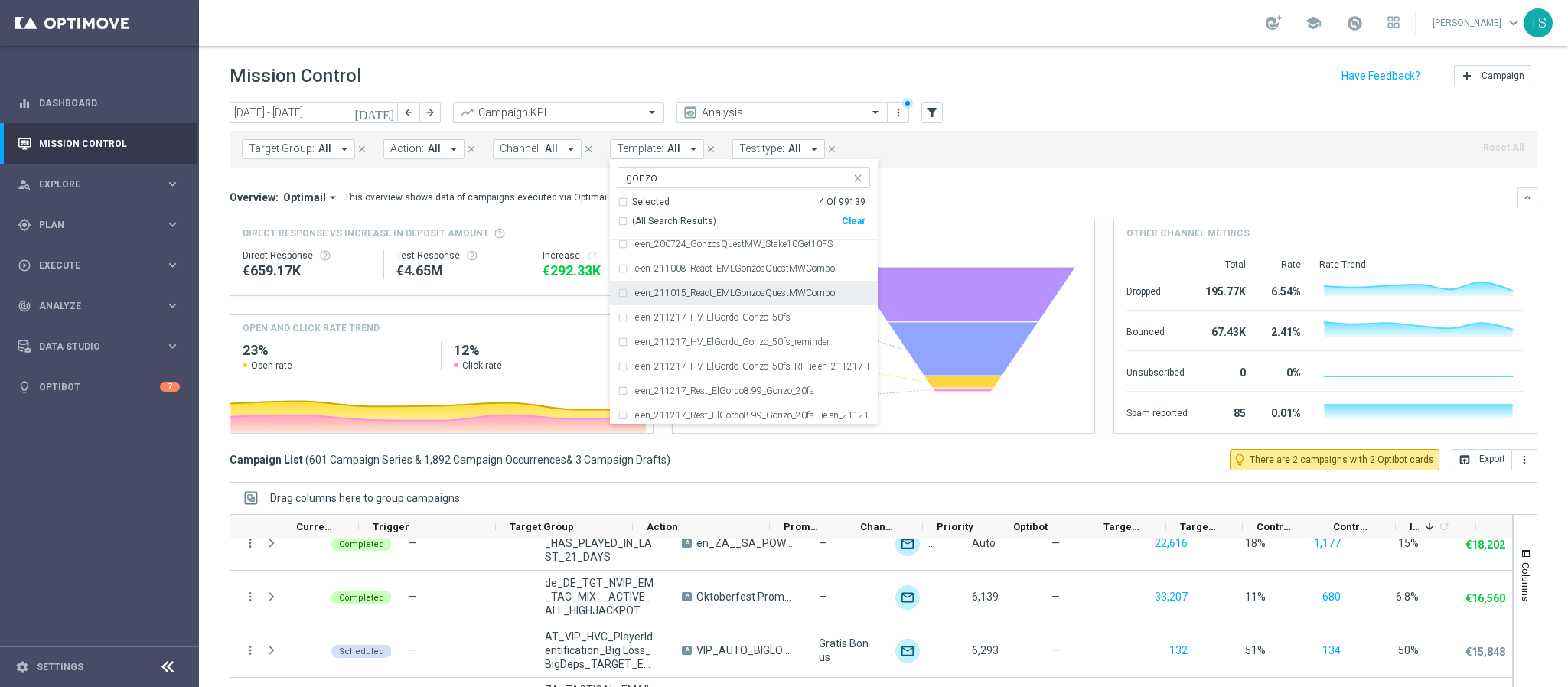
click at [981, 172] on mini-dashboard "Overview: Optimail arrow_drop_down This overview shows data of campaigns execut…" at bounding box center [883, 308] width 1308 height 281
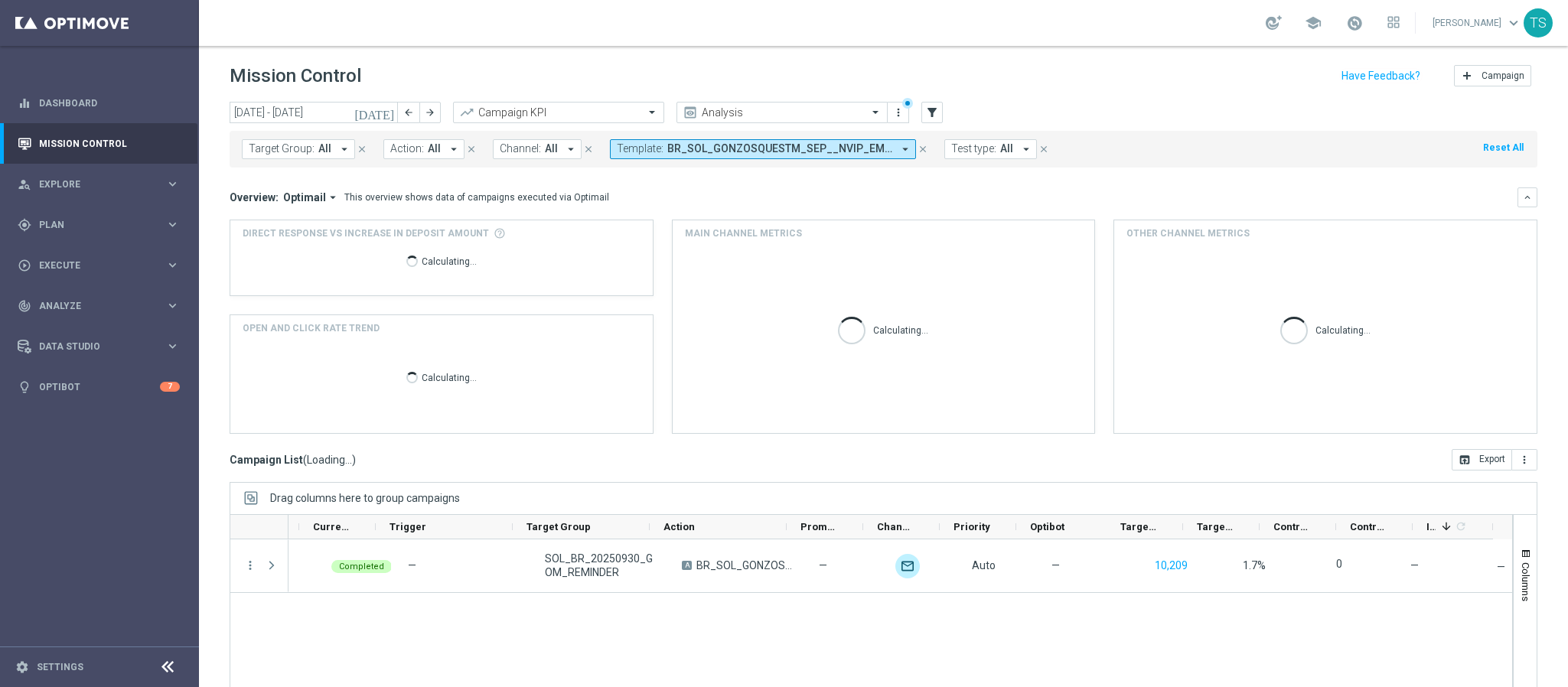
scroll to position [0, 63]
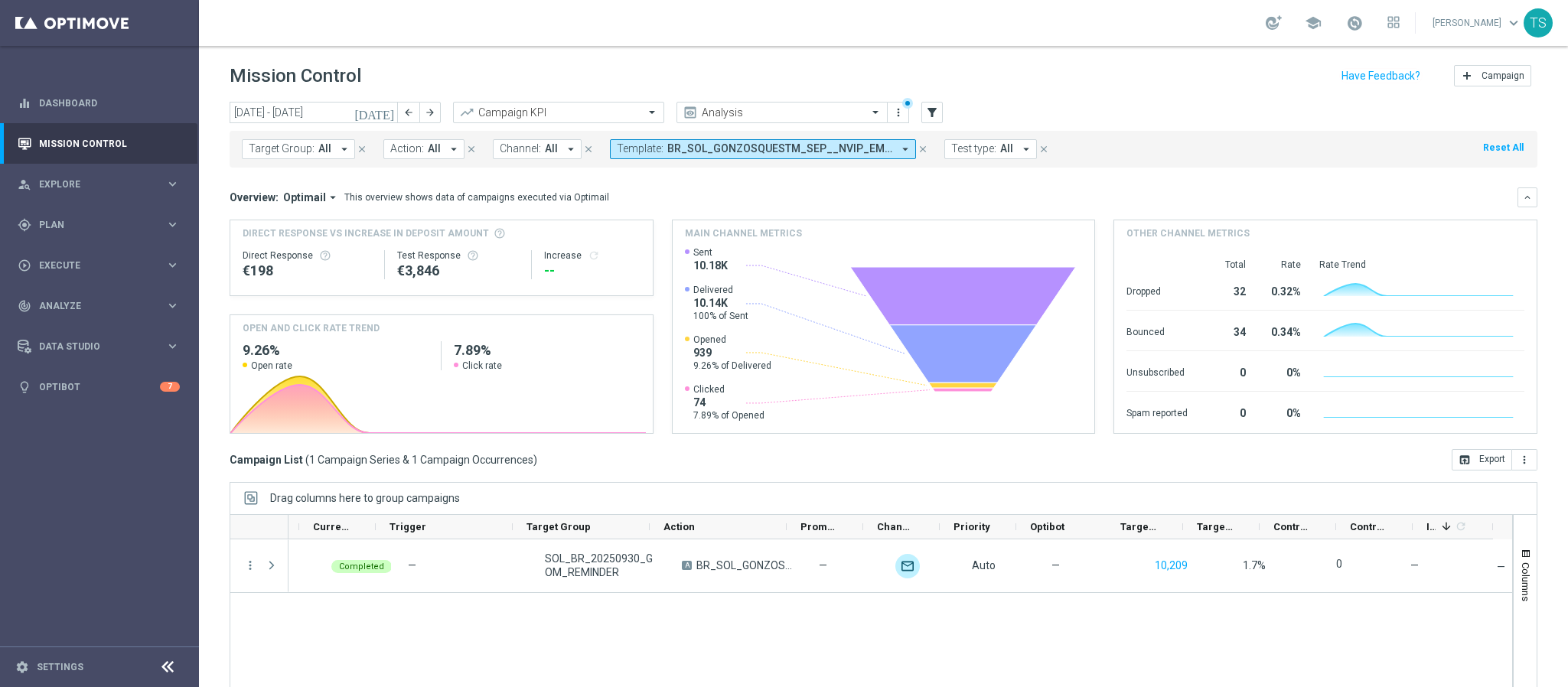
click at [388, 113] on icon "[DATE]" at bounding box center [374, 112] width 41 height 14
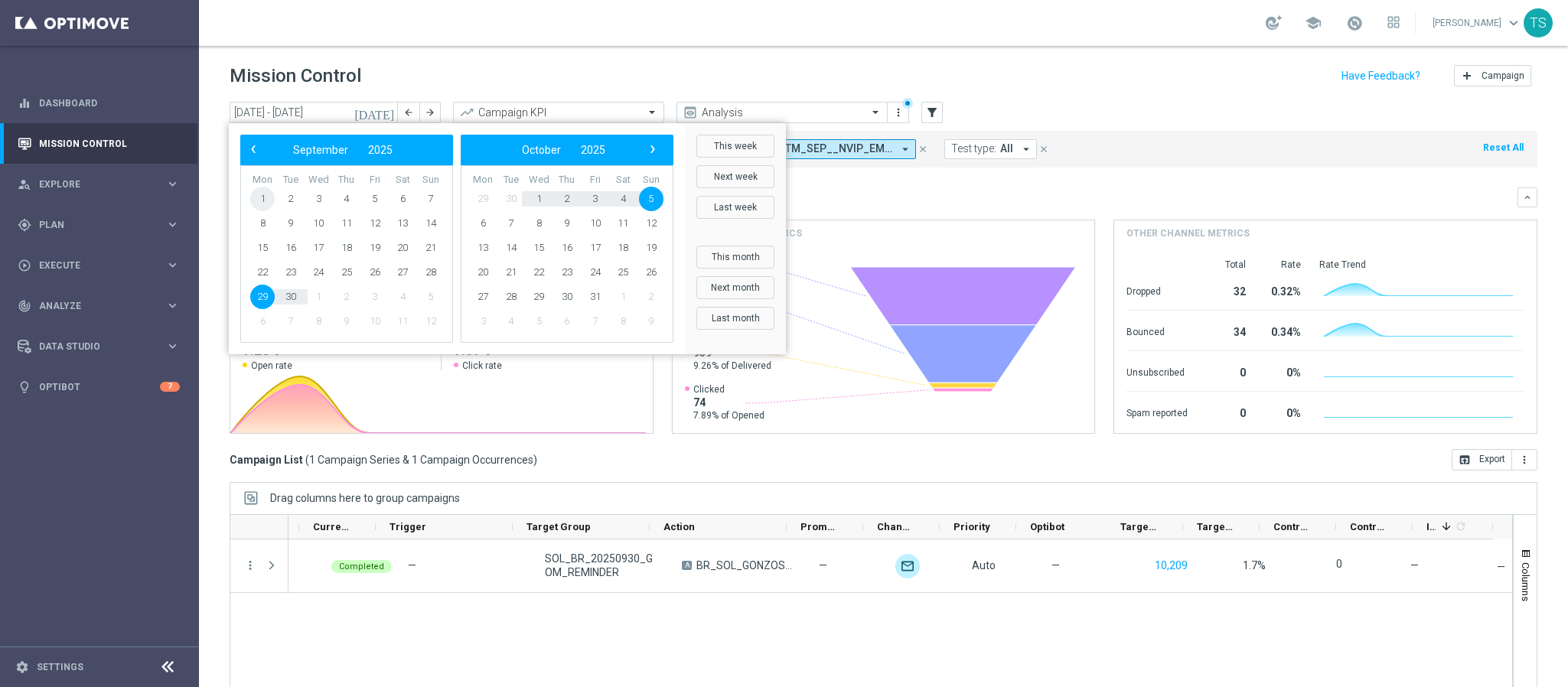
click at [263, 196] on span "1" at bounding box center [262, 199] width 25 height 25
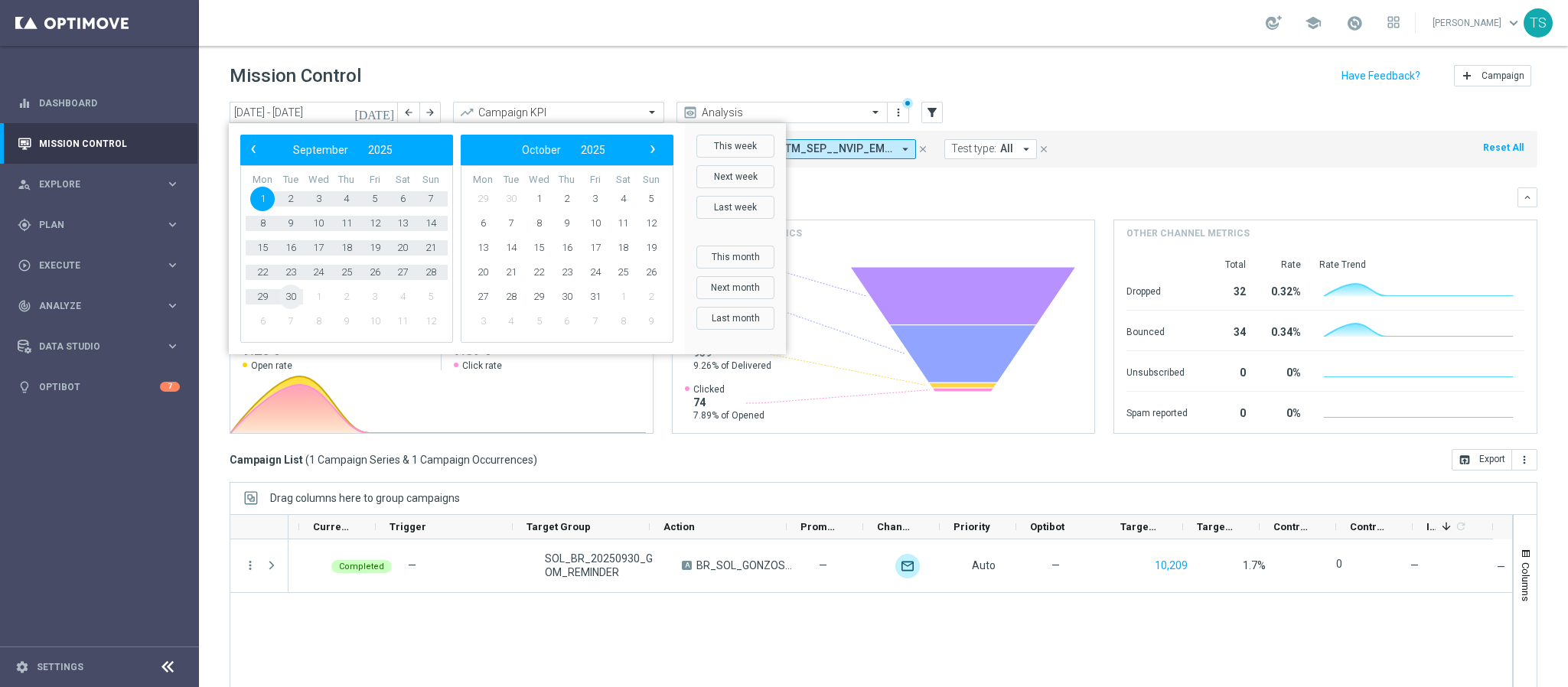
click at [290, 298] on span "30" at bounding box center [290, 297] width 25 height 25
type input "[DATE] - [DATE]"
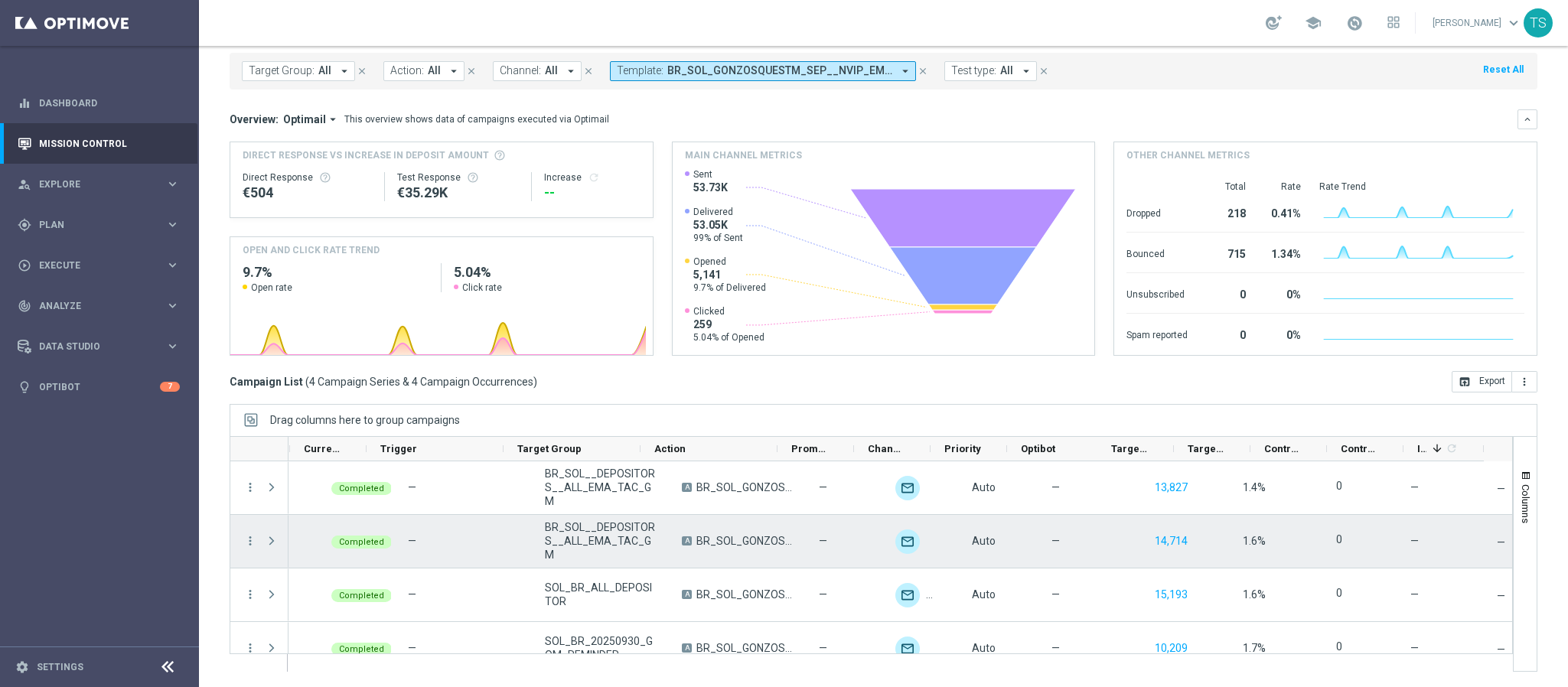
scroll to position [0, 81]
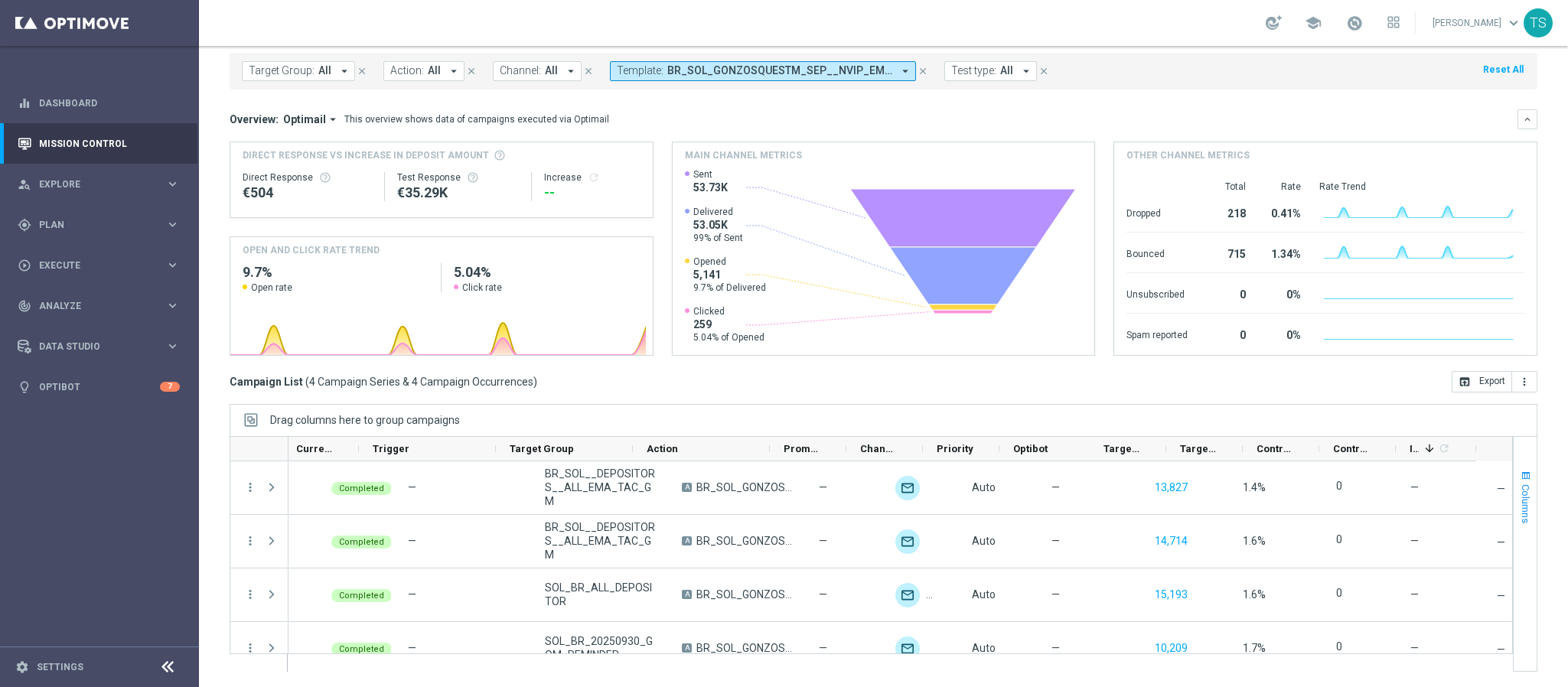
click at [1520, 474] on span "button" at bounding box center [1525, 475] width 12 height 12
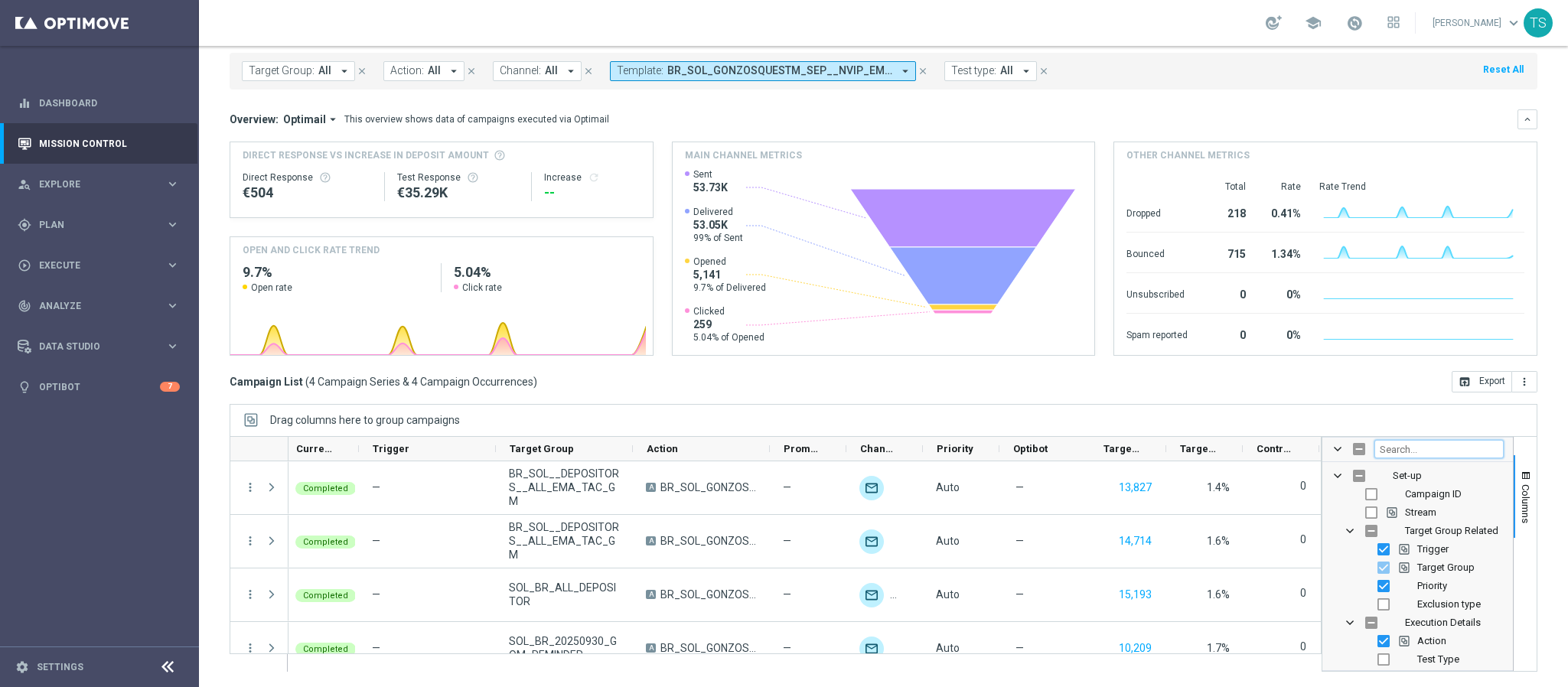
click at [1431, 445] on input "Filter Columns Input" at bounding box center [1439, 449] width 130 height 18
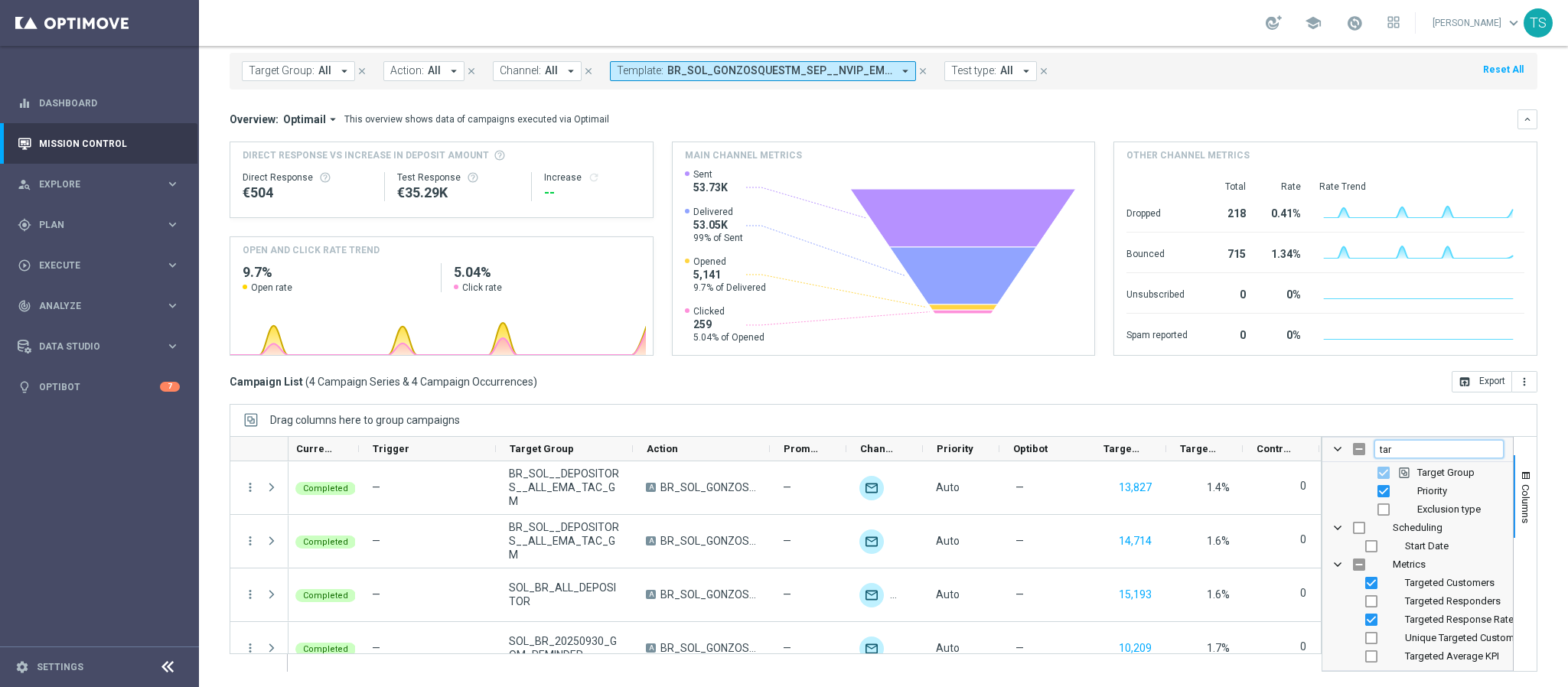
type input "tar"
click at [1365, 580] on input "Press SPACE to toggle visibility (visible)" at bounding box center [1371, 582] width 12 height 12
checkbox input "false"
click at [1365, 618] on input "Press SPACE to toggle visibility (visible)" at bounding box center [1371, 619] width 12 height 12
checkbox input "false"
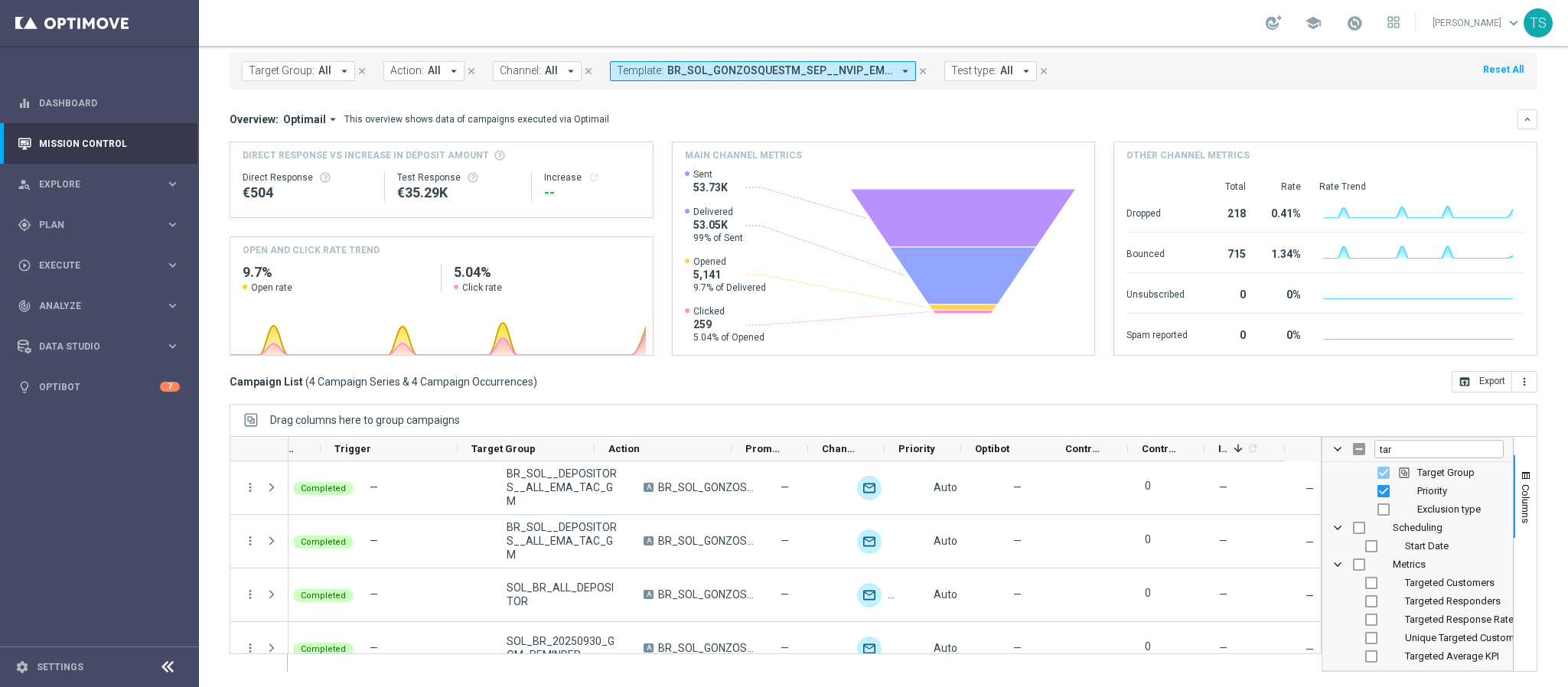
scroll to position [0, 0]
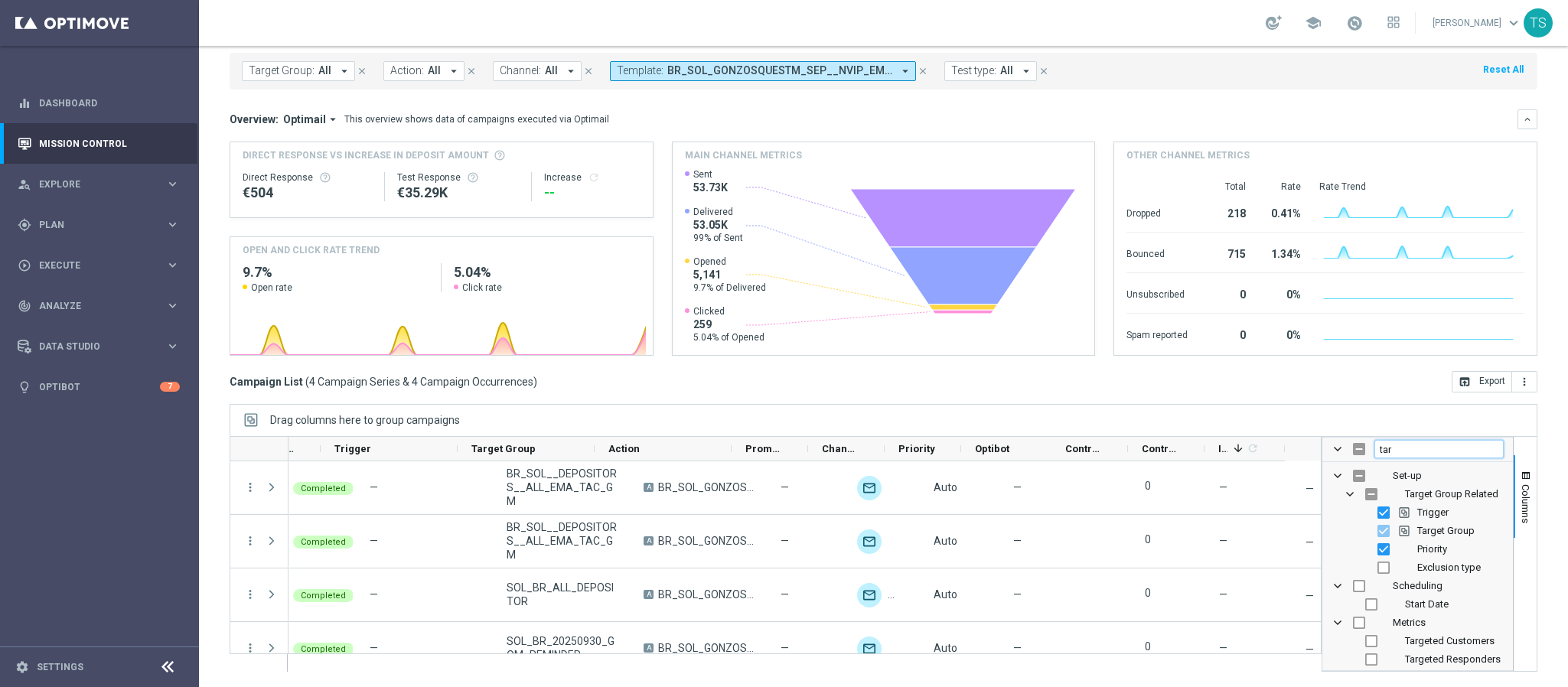
click at [1403, 445] on input "tar" at bounding box center [1439, 449] width 130 height 18
type input "t"
type input "contr"
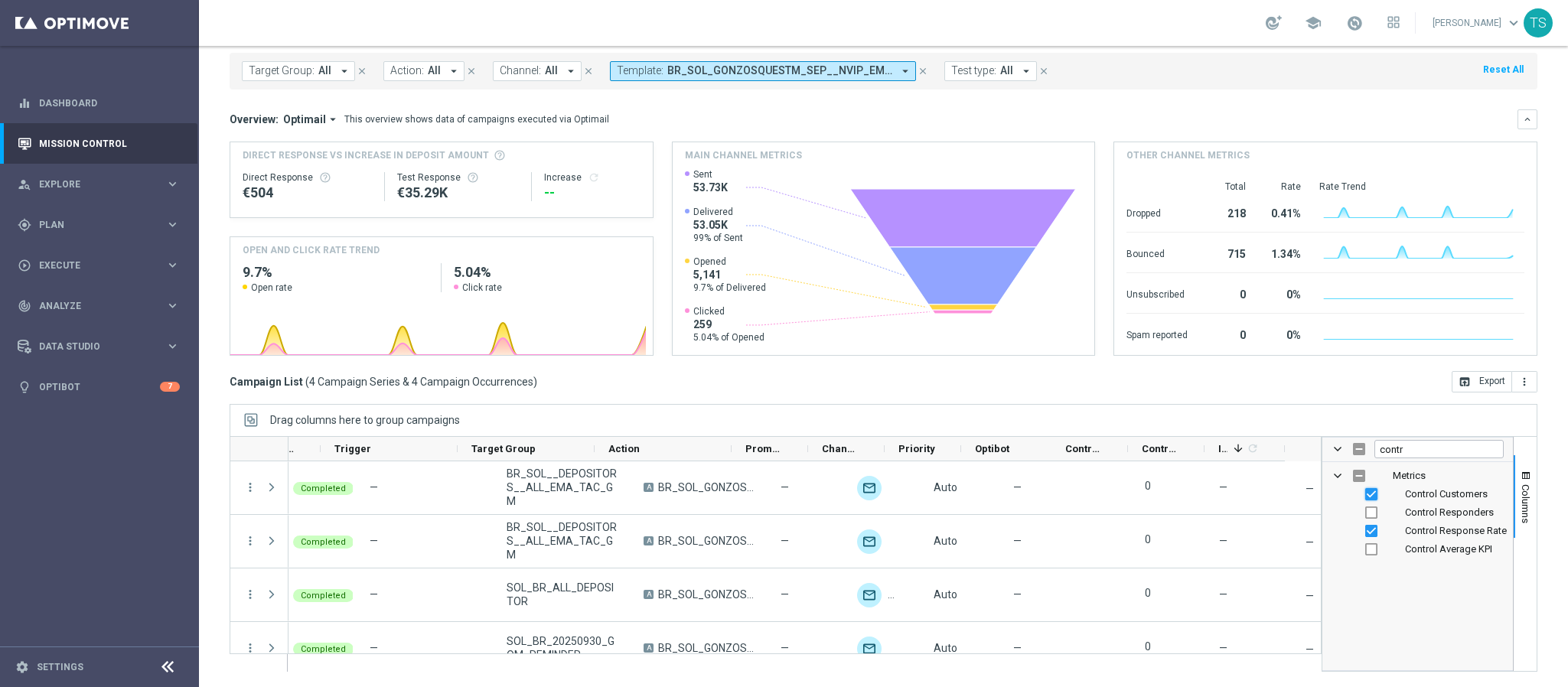
click at [1365, 494] on input "Press SPACE to toggle visibility (visible)" at bounding box center [1371, 494] width 12 height 12
checkbox input "false"
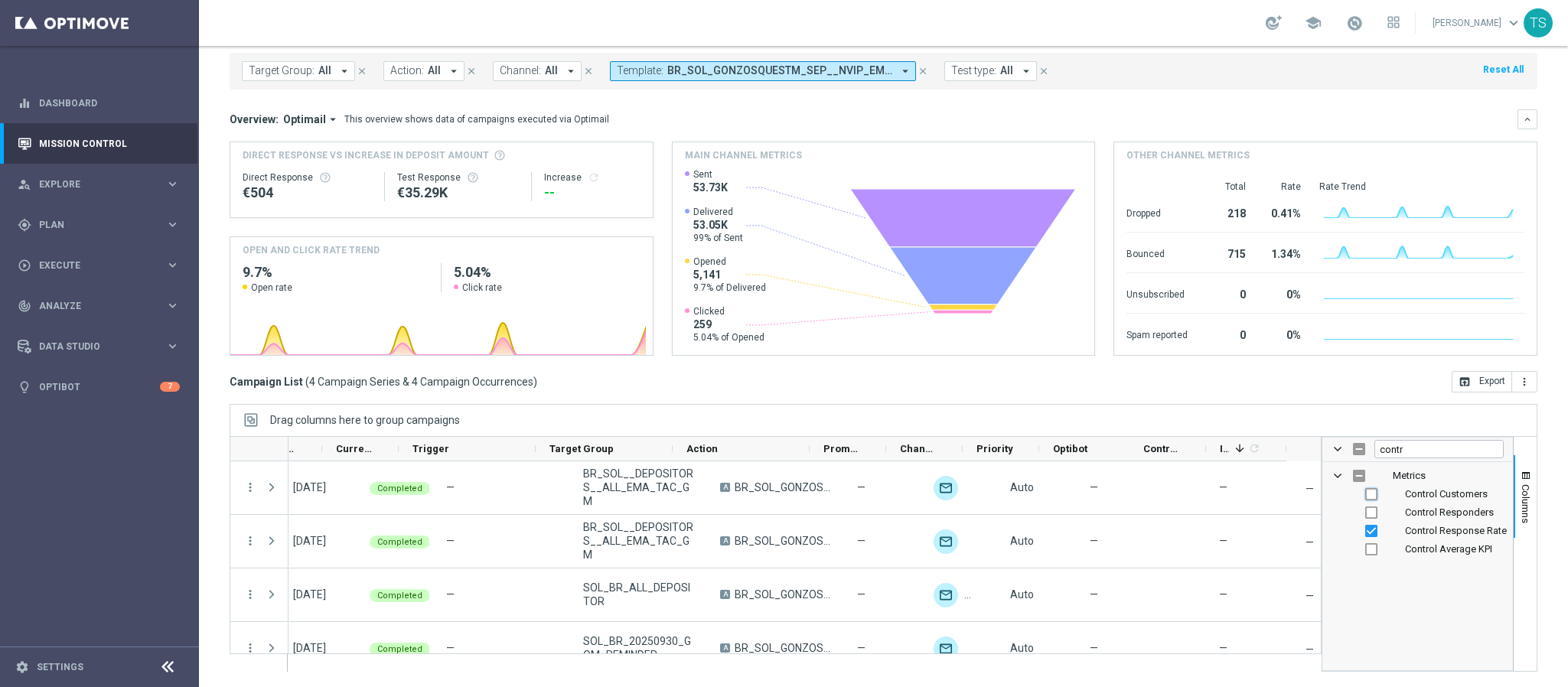
scroll to position [0, 42]
click at [1365, 532] on input "Press SPACE to toggle visibility (visible)" at bounding box center [1371, 530] width 12 height 12
checkbox input "false"
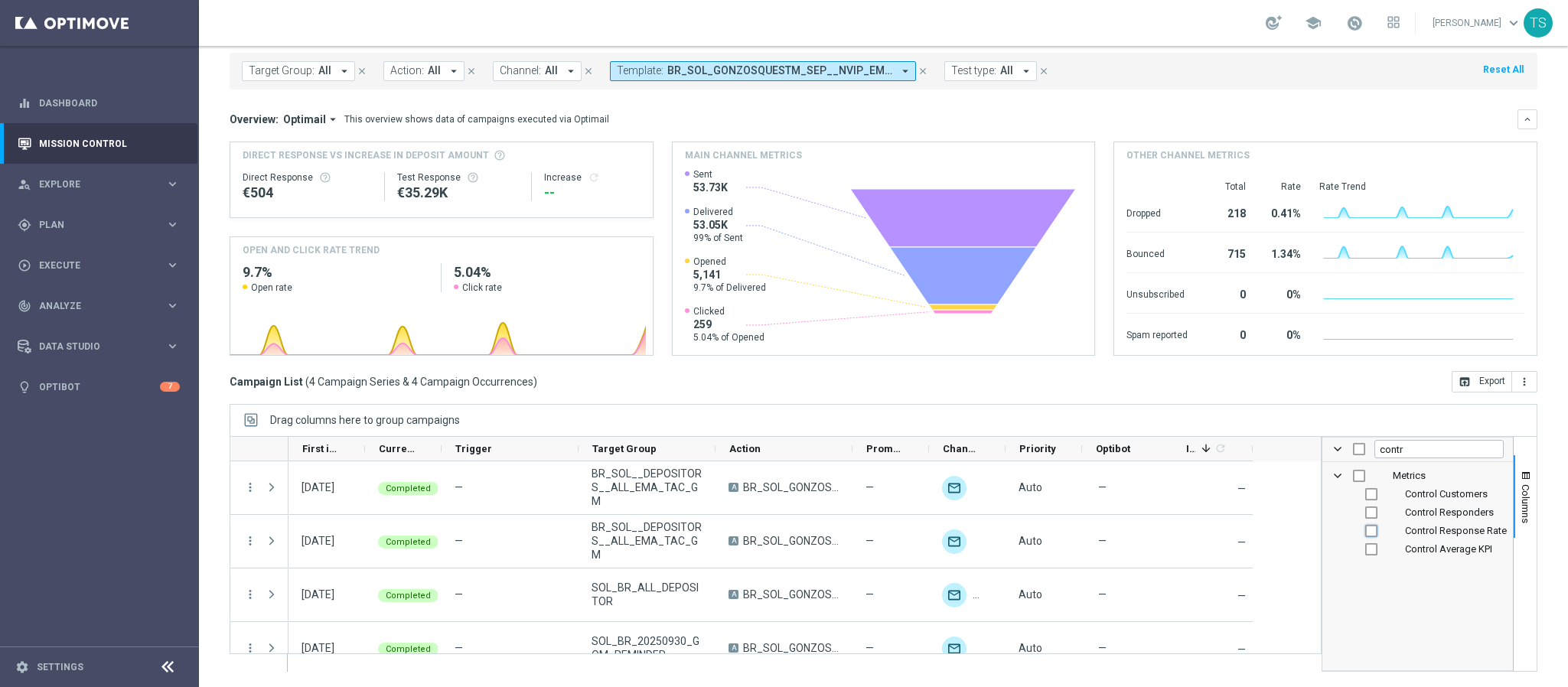
scroll to position [0, 0]
click at [1405, 451] on input "contr" at bounding box center [1439, 449] width 130 height 18
type input "prio"
checkbox input "true"
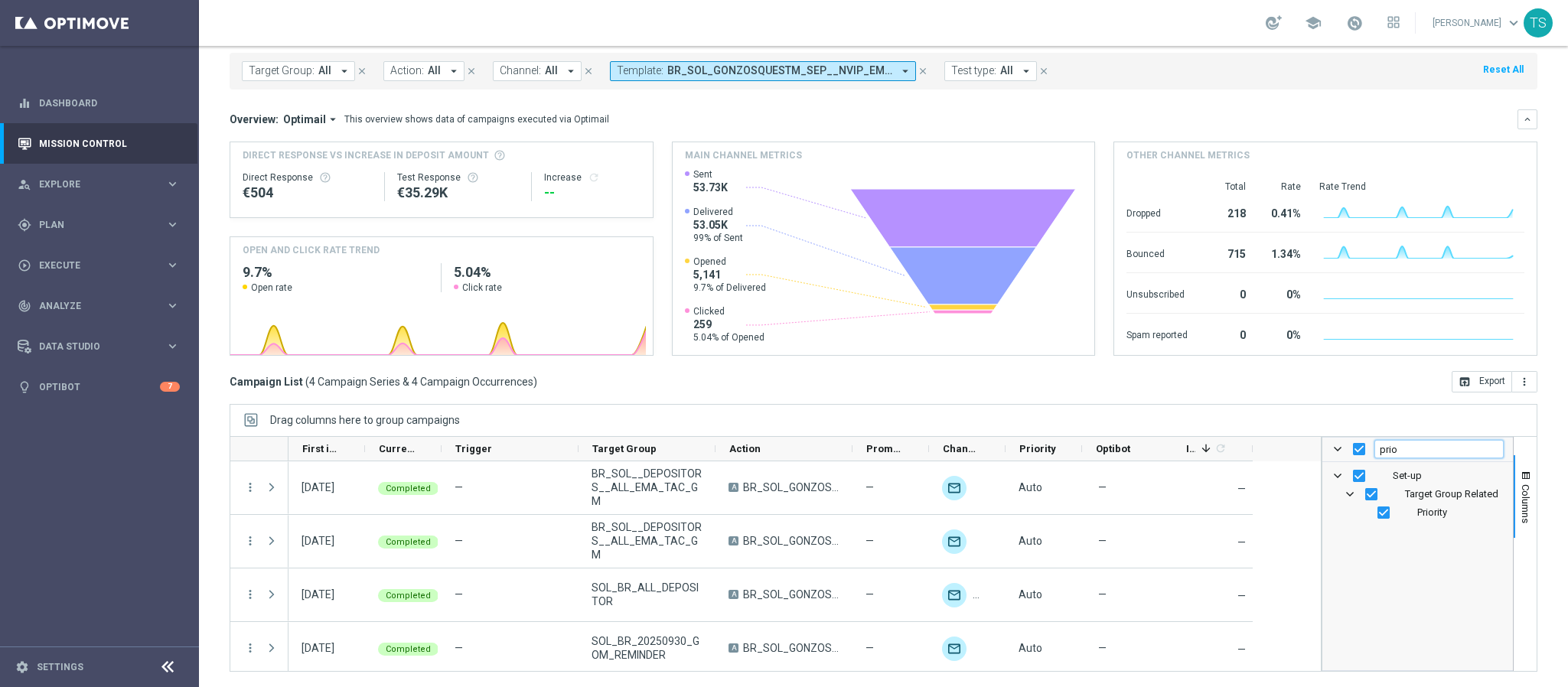
type input "prio"
click at [1377, 515] on input "Press SPACE to toggle visibility (visible)" at bounding box center [1383, 512] width 12 height 12
checkbox input "false"
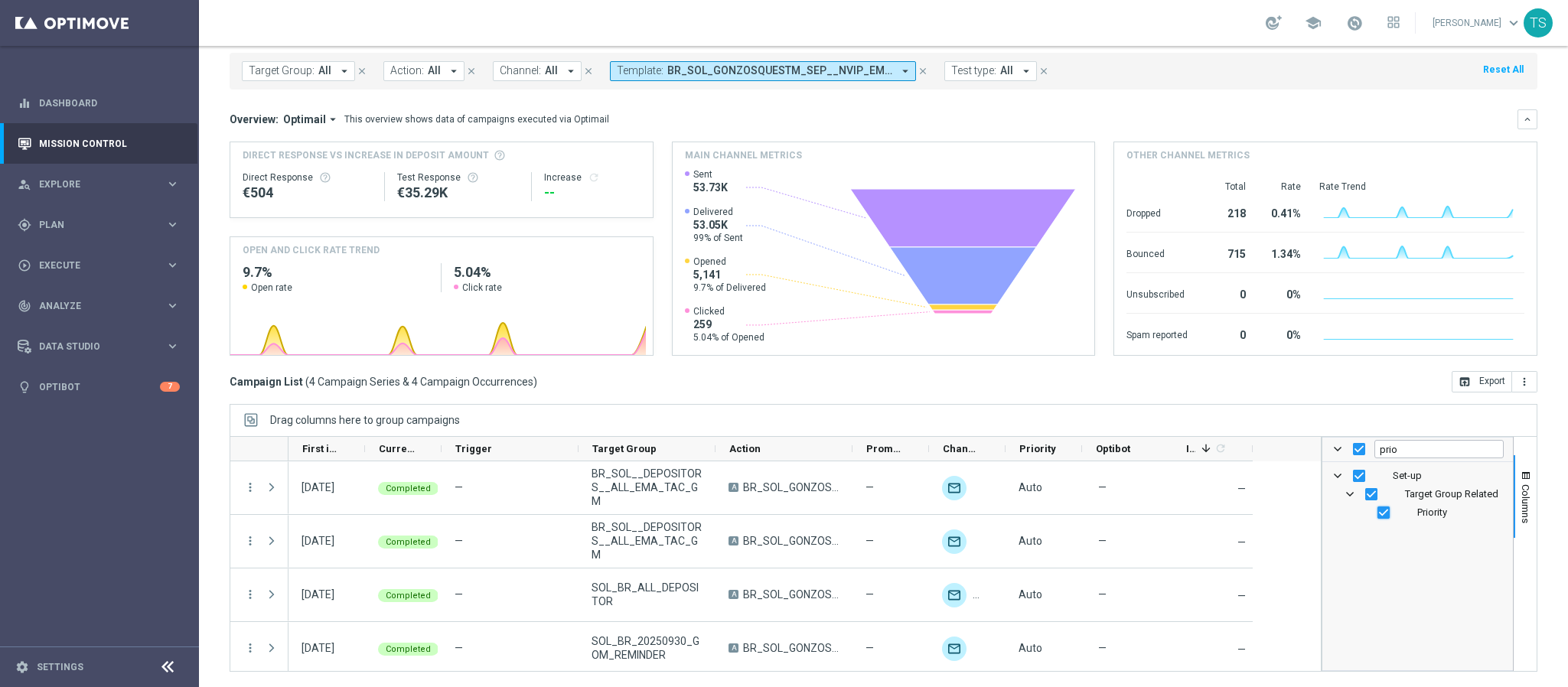
checkbox input "false"
click at [1389, 443] on input "prio" at bounding box center [1439, 449] width 130 height 18
type input "prom"
checkbox input "true"
type input "prom"
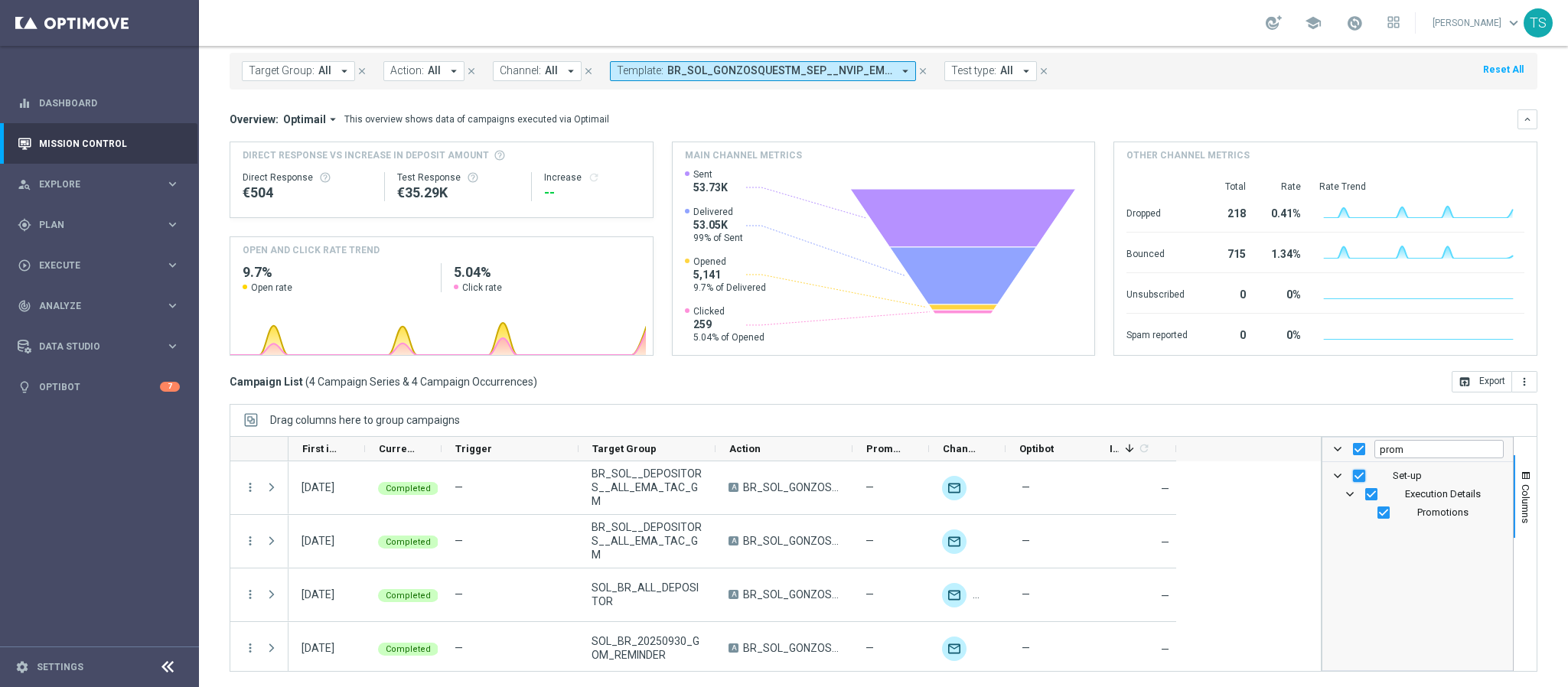
click at [1353, 473] on input "Press SPACE to toggle visibility (visible)" at bounding box center [1358, 475] width 12 height 12
checkbox input "false"
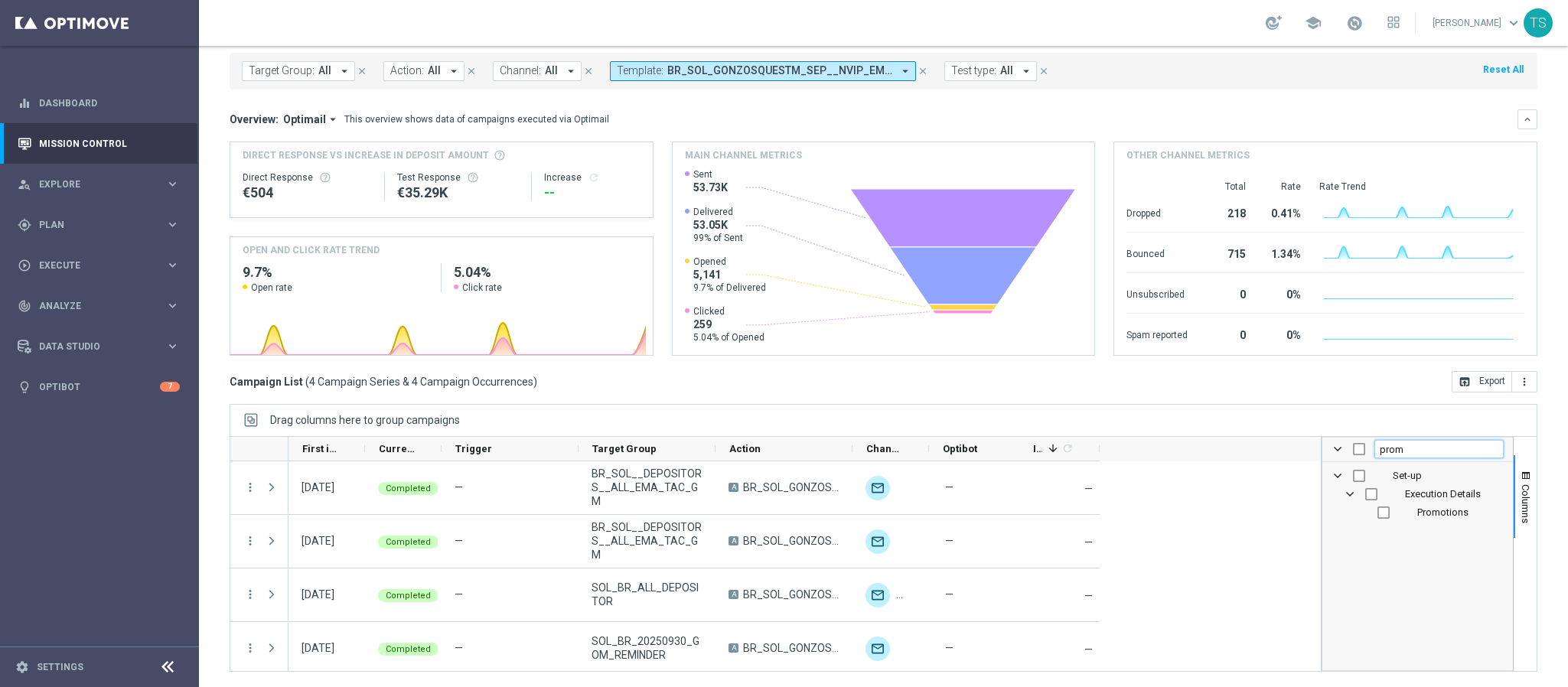
click at [1394, 451] on input "prom" at bounding box center [1439, 449] width 130 height 18
type input "p"
checkbox input "false"
type input "optim"
click at [1377, 514] on input "Press SPACE to toggle visibility (hidden)" at bounding box center [1383, 512] width 12 height 12
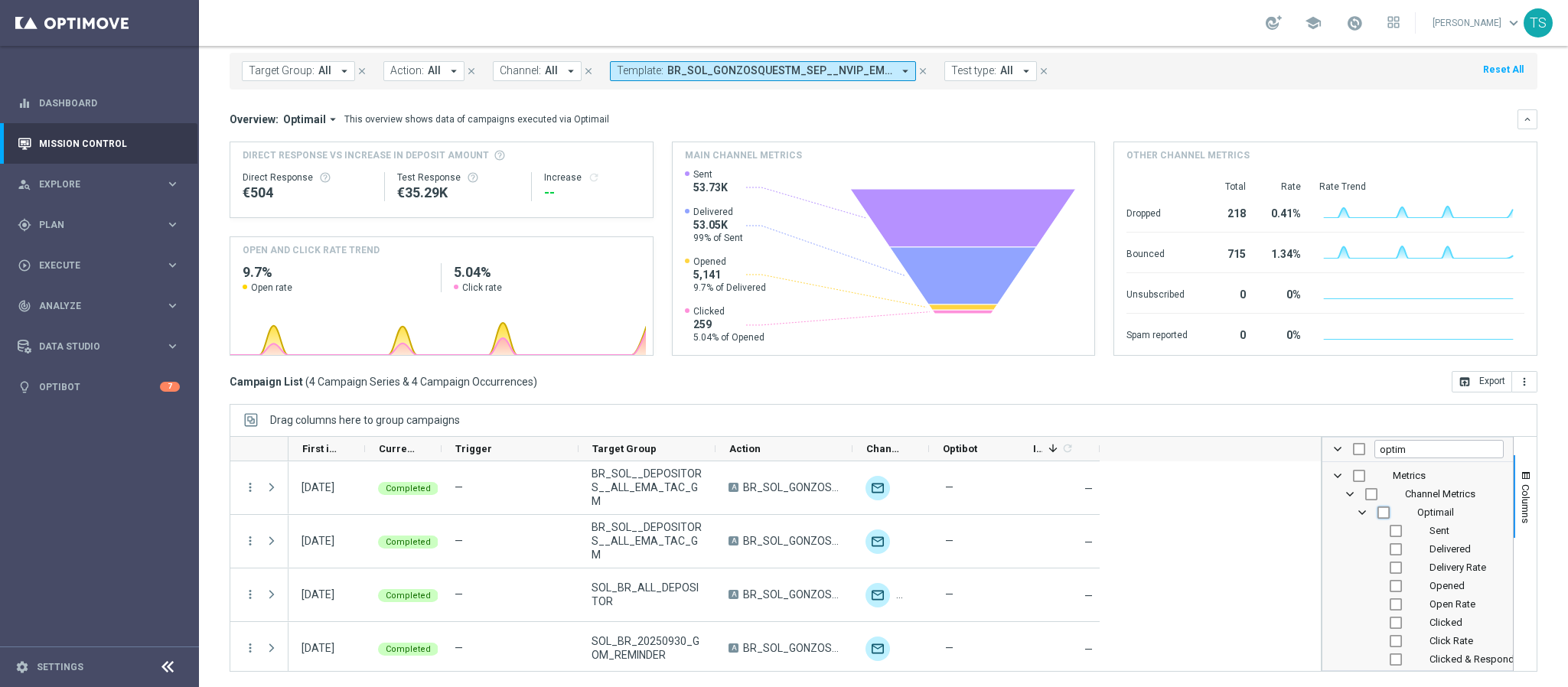
checkbox input "true"
checkbox input "false"
checkbox input "true"
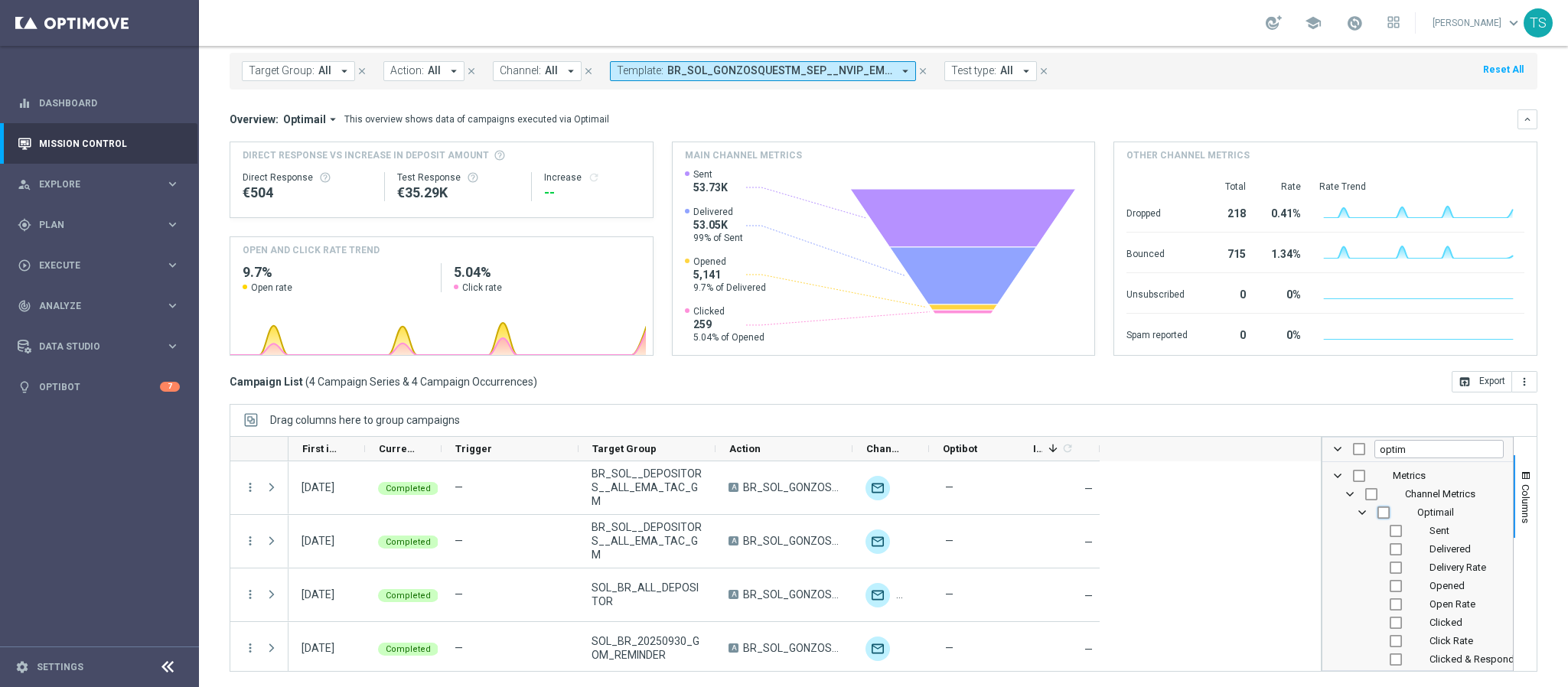
checkbox input "true"
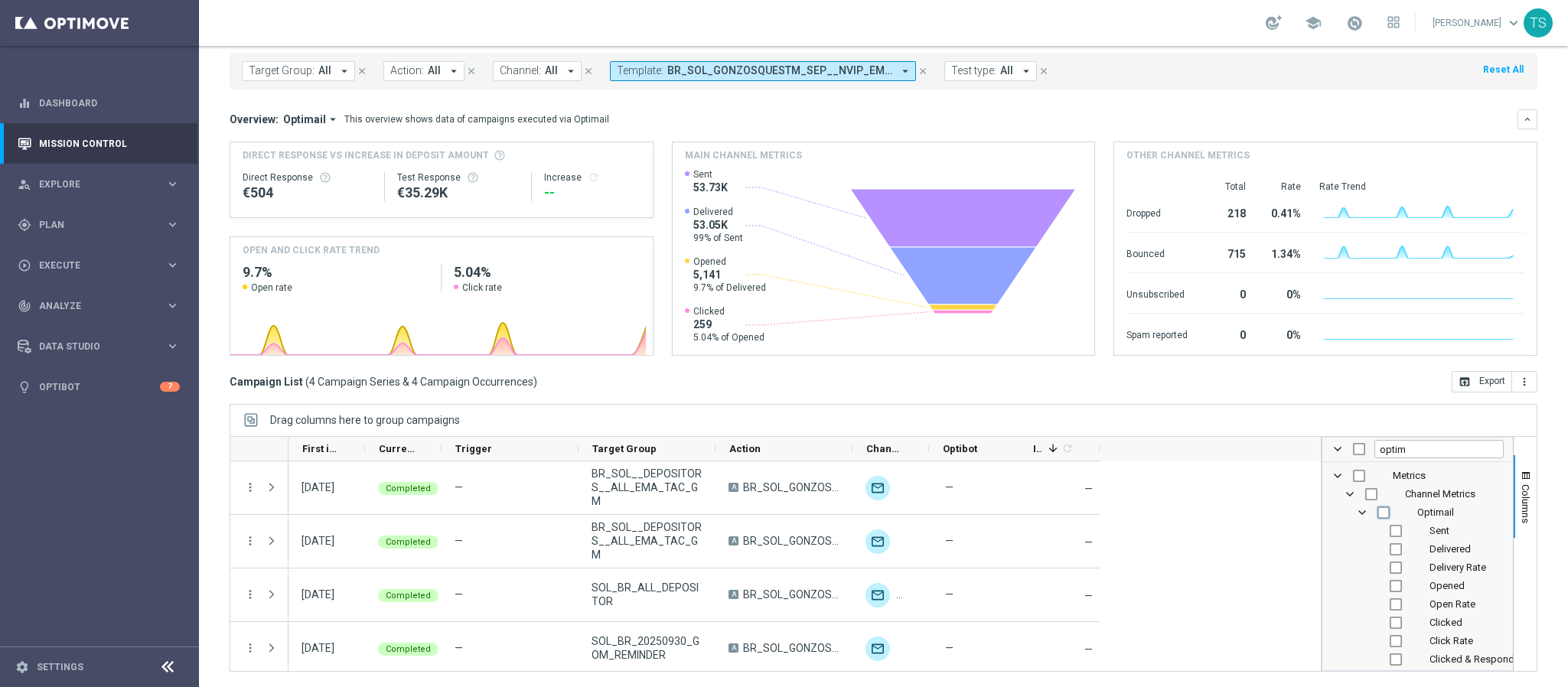
checkbox input "true"
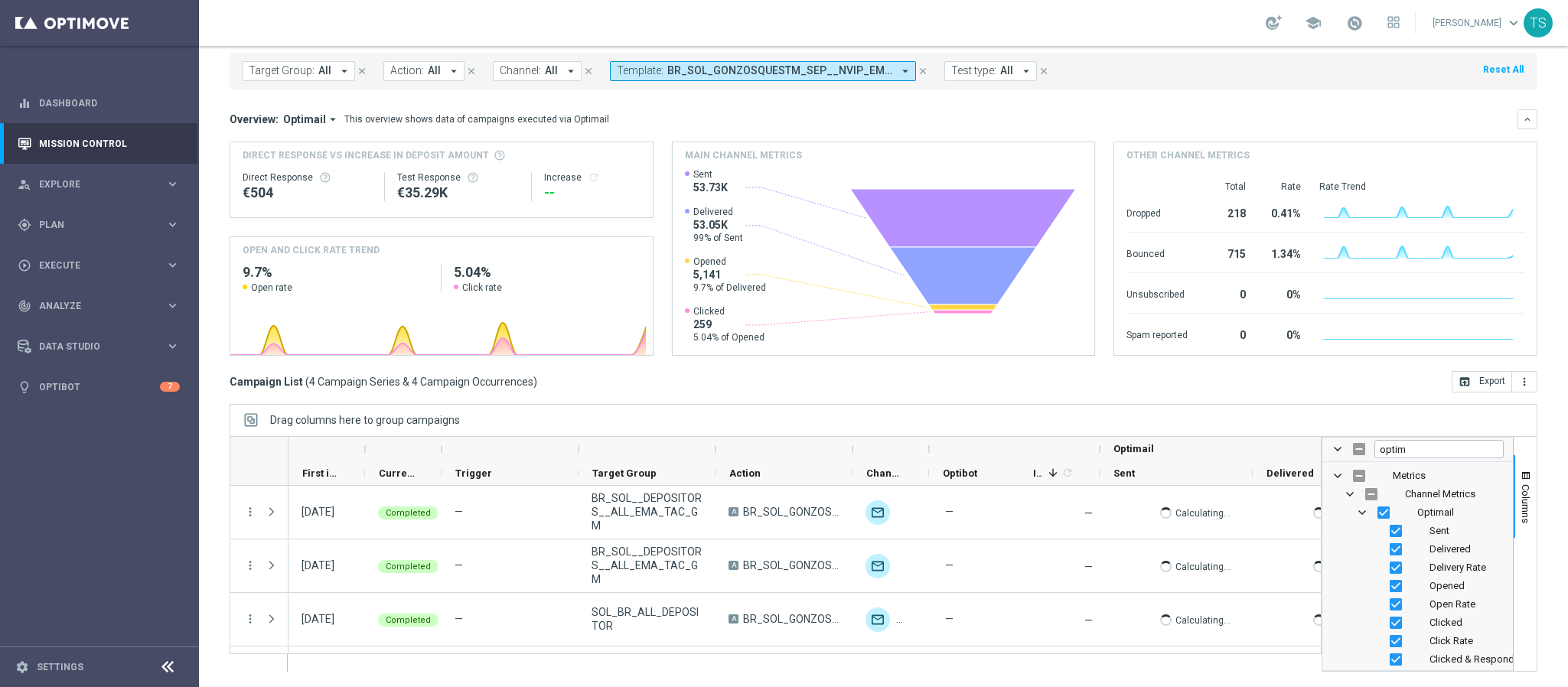
click at [1353, 424] on div "Drag columns here to group campaigns" at bounding box center [883, 420] width 1308 height 32
click at [1520, 475] on span "button" at bounding box center [1525, 475] width 12 height 12
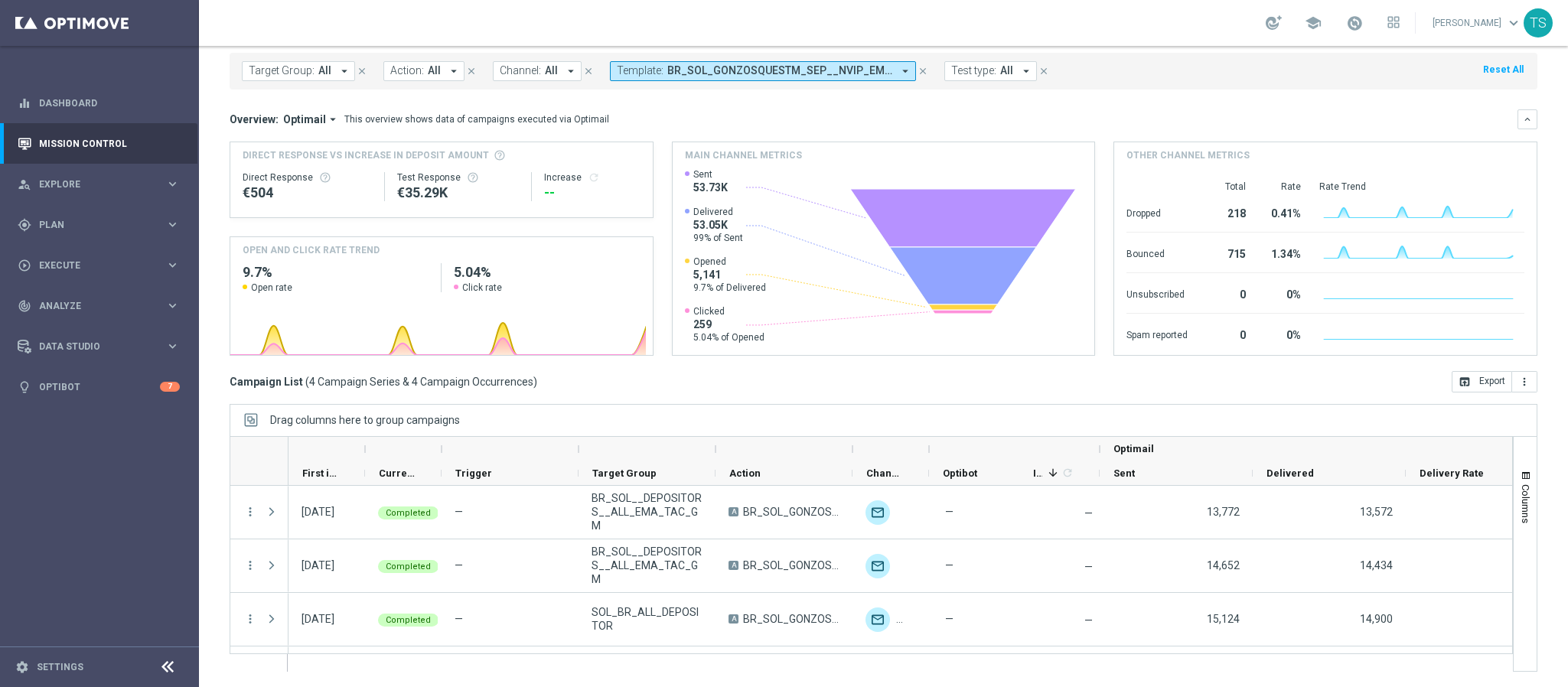
click at [1141, 109] on div "Overview: Optimail arrow_drop_down This overview shows data of campaigns execut…" at bounding box center [883, 120] width 1308 height 20
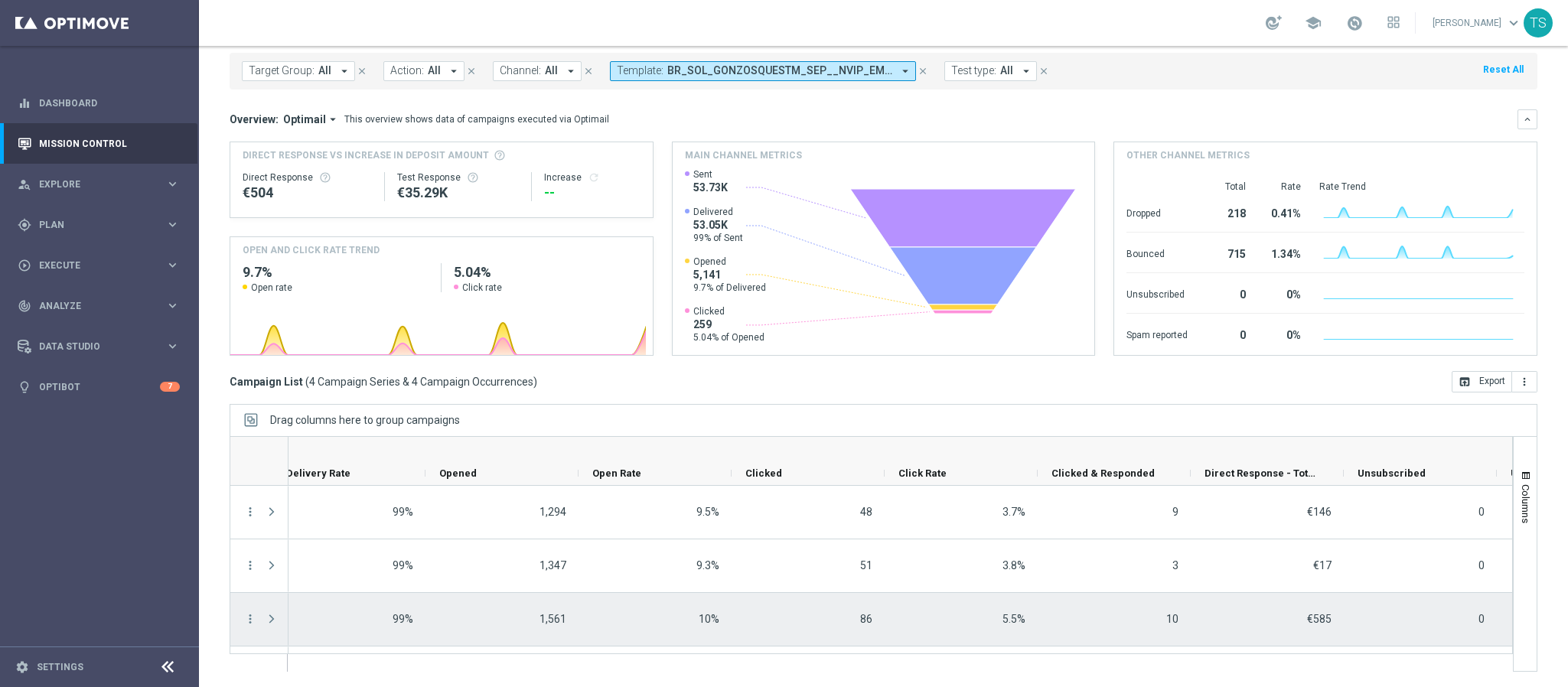
scroll to position [0, 1151]
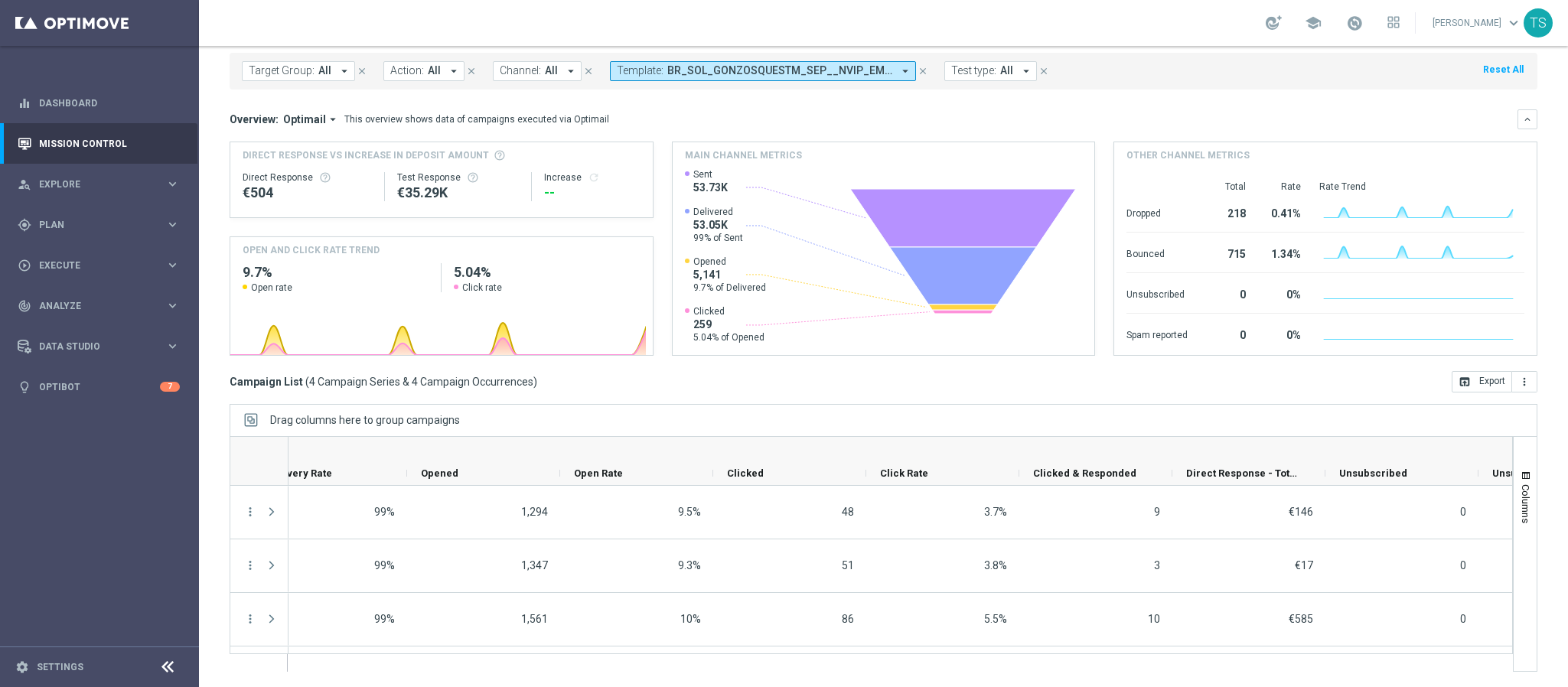
click at [1118, 80] on div "Target Group: All arrow_drop_down close Action: All arrow_drop_down close Chann…" at bounding box center [883, 71] width 1308 height 36
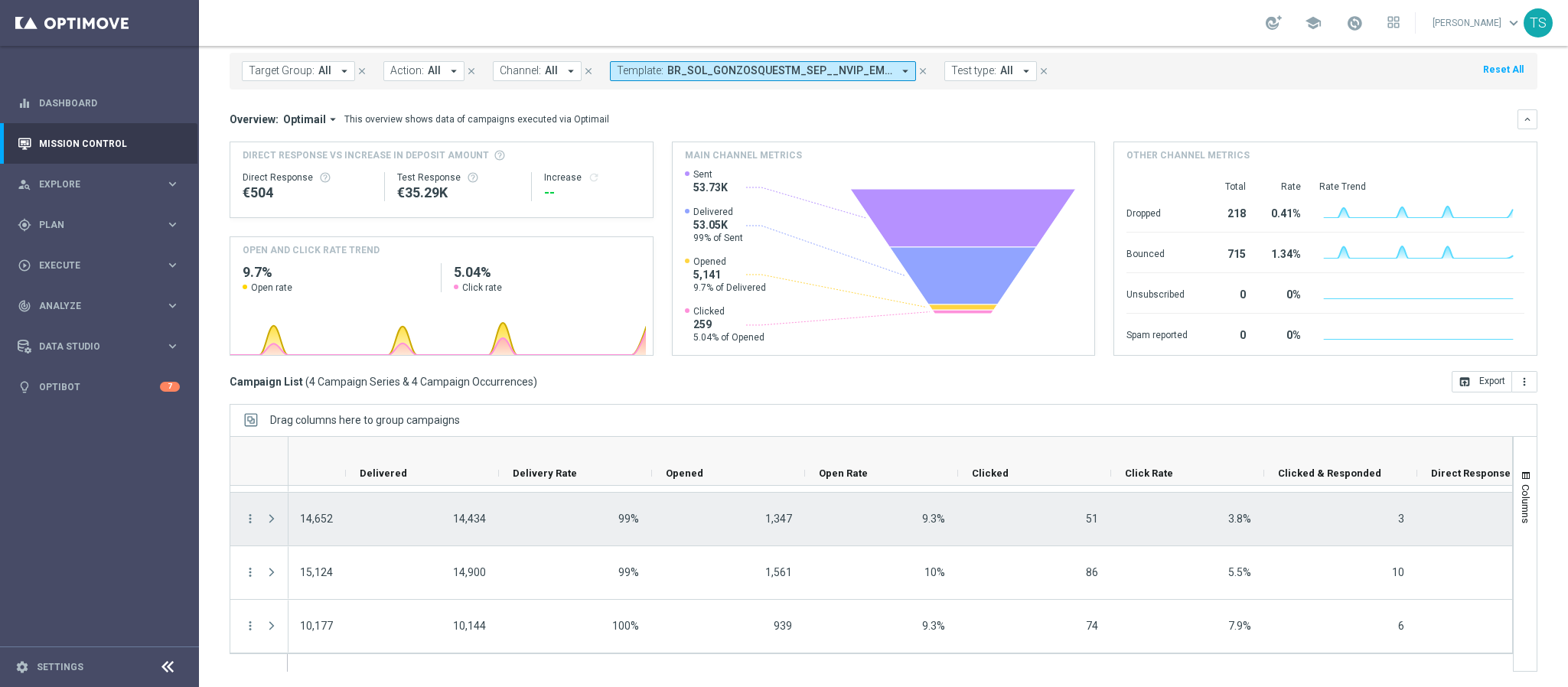
scroll to position [0, 0]
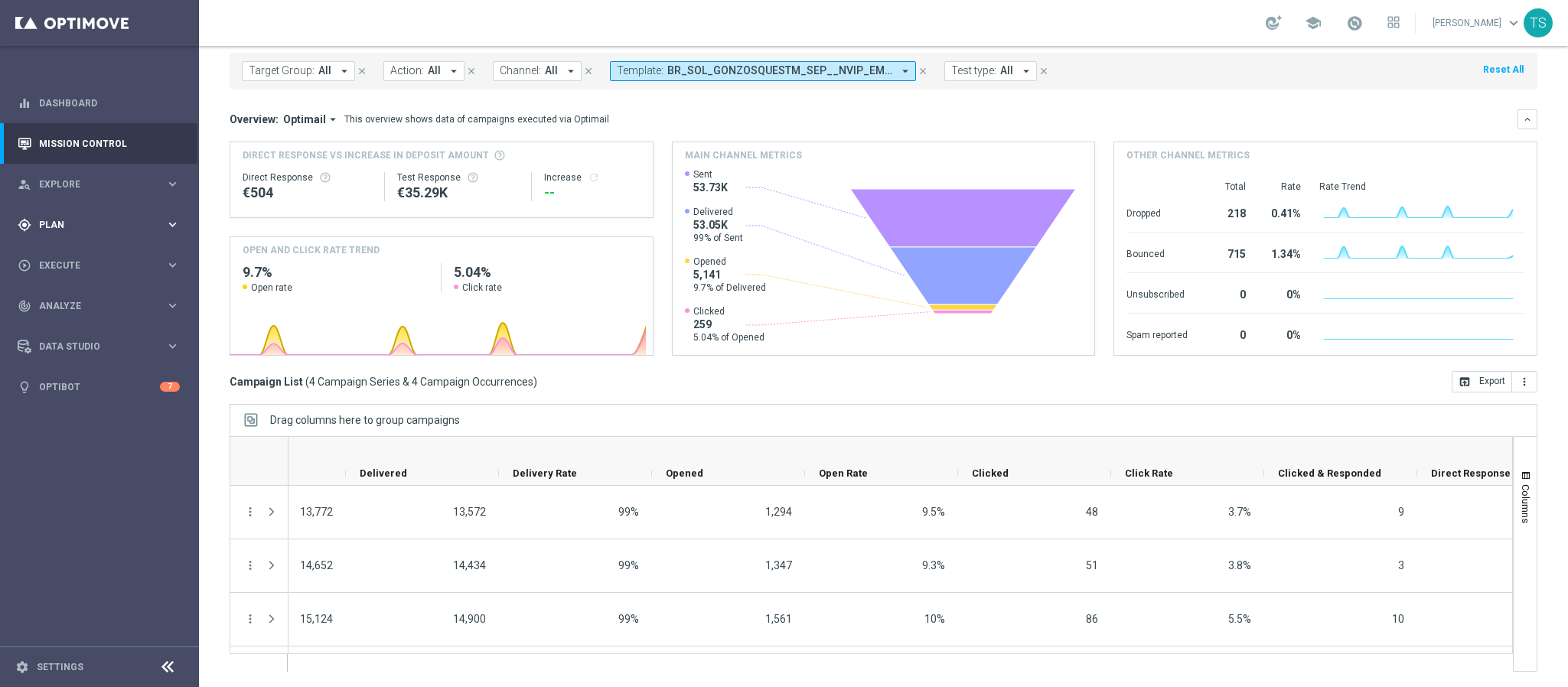
click at [101, 214] on div "gps_fixed Plan keyboard_arrow_right" at bounding box center [99, 224] width 197 height 40
click at [72, 344] on link "Streams" at bounding box center [99, 348] width 120 height 12
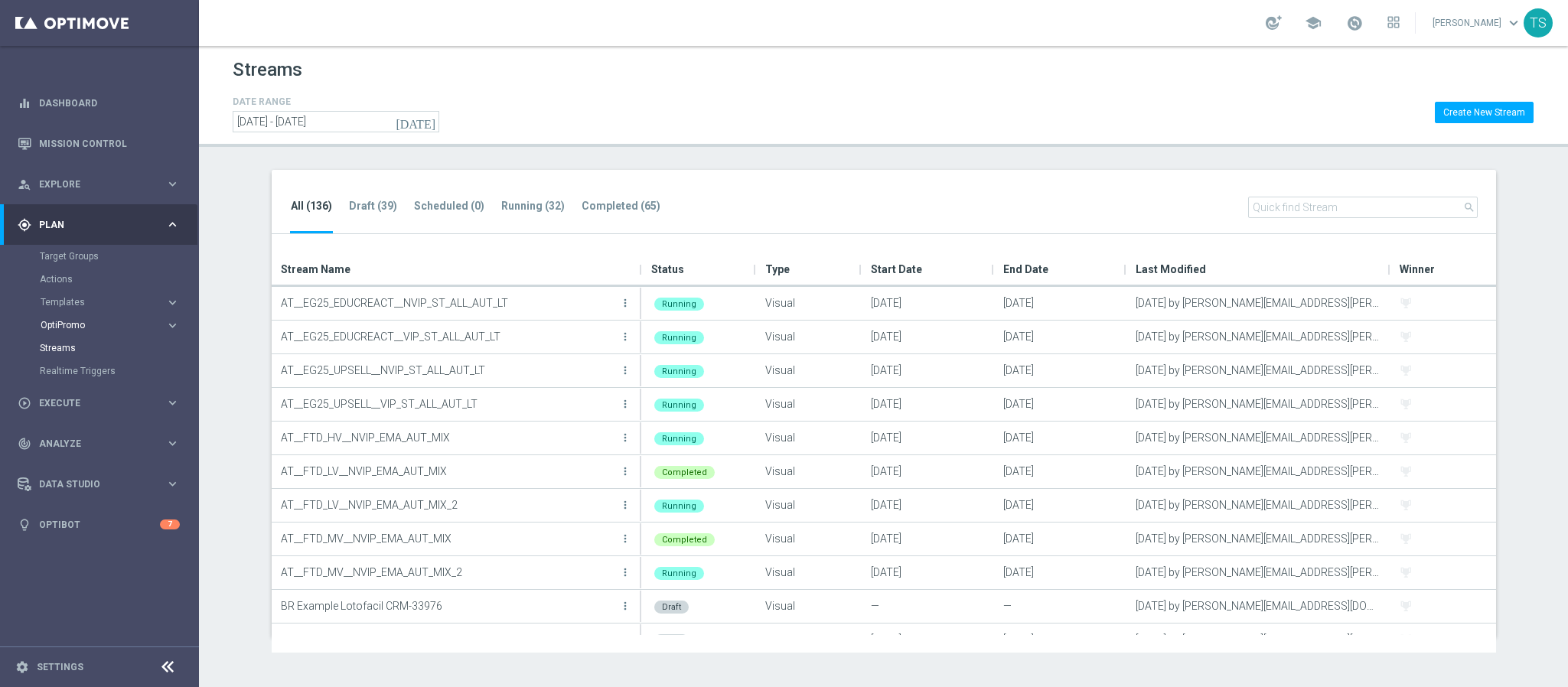
click at [83, 327] on span "OptiPromo" at bounding box center [95, 325] width 110 height 9
click at [86, 310] on accordion "Templates keyboard_arrow_right Optimail OptiMobile In-App OptiMobile Push Embed…" at bounding box center [119, 302] width 158 height 23
click at [83, 307] on button "Templates keyboard_arrow_right" at bounding box center [110, 301] width 141 height 12
click at [77, 322] on link "Optimail" at bounding box center [103, 325] width 111 height 12
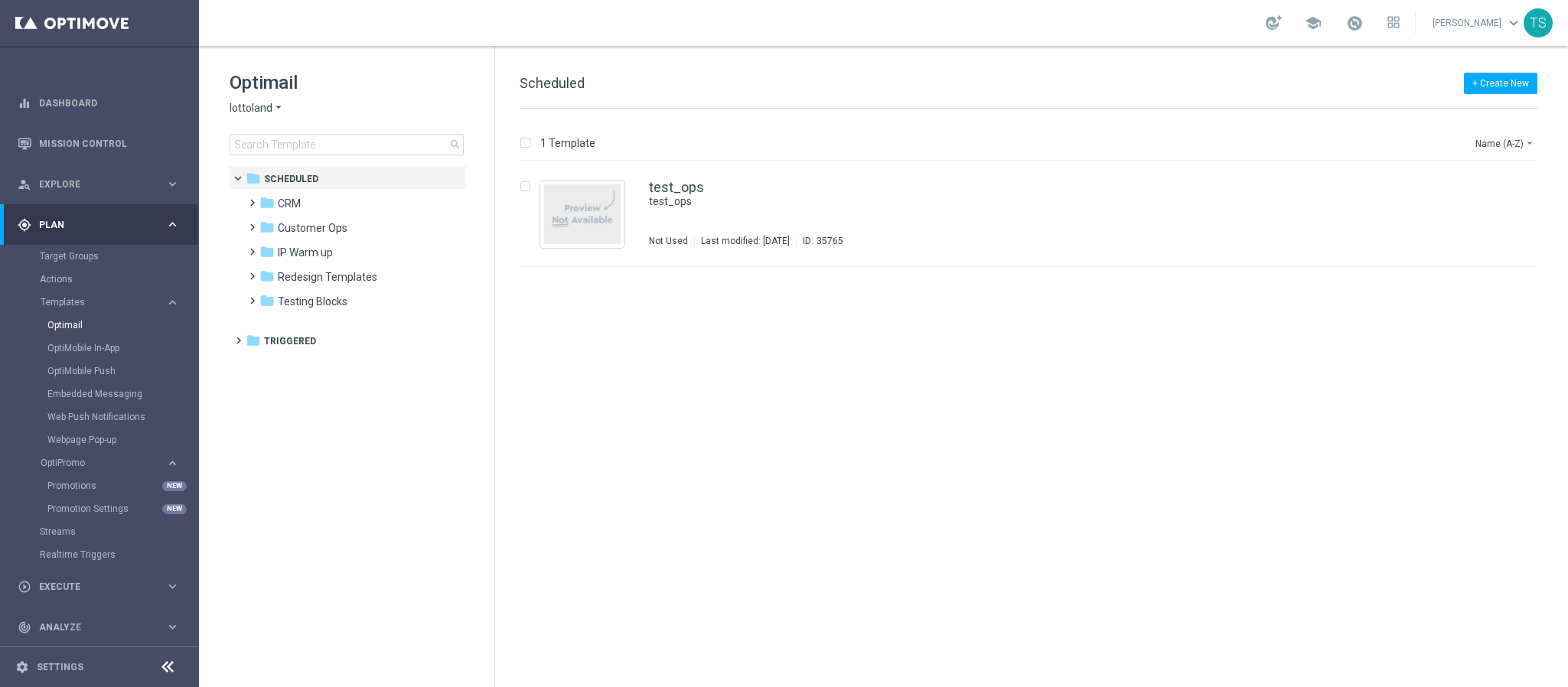
click at [268, 107] on span "lottoland" at bounding box center [250, 109] width 43 height 15
click at [0, 0] on span "[DOMAIN_NAME]" at bounding box center [0, 0] width 0 height 0
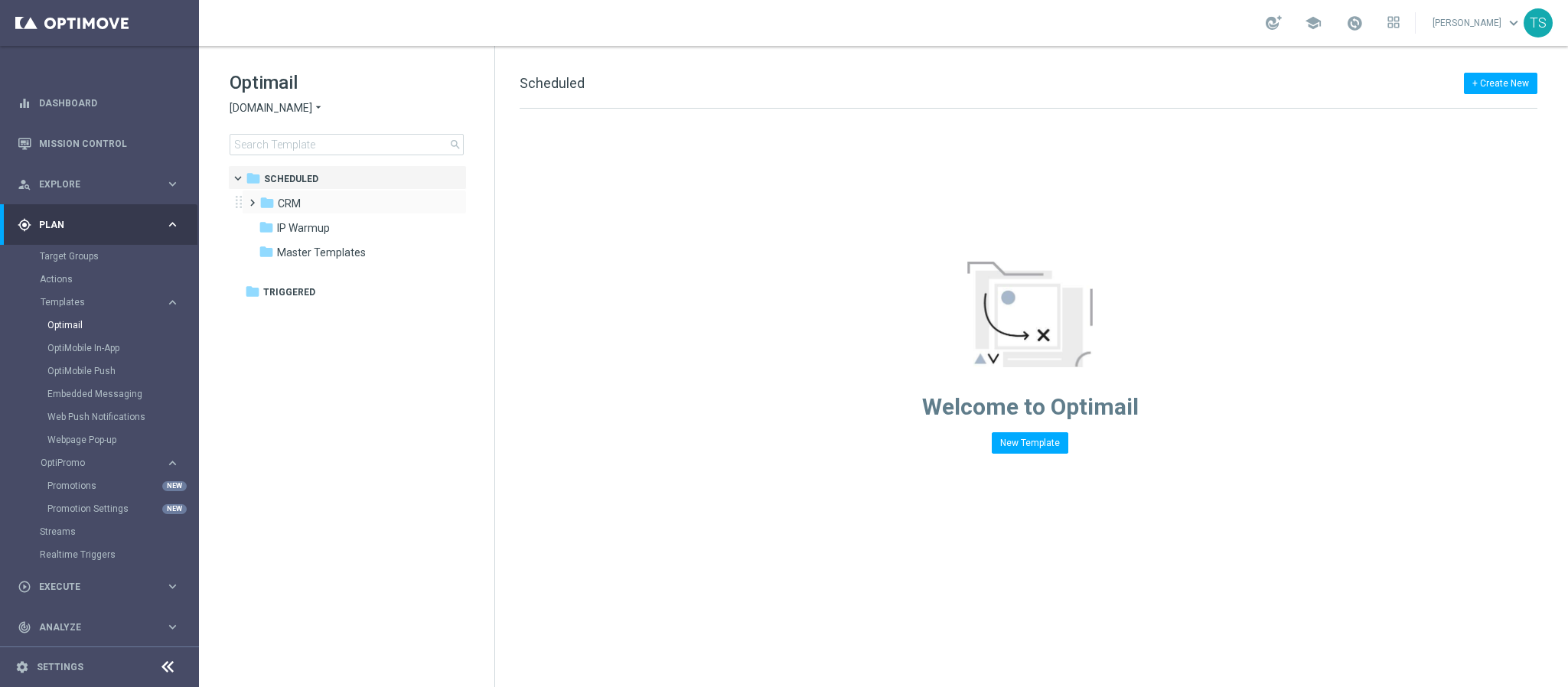
click at [248, 199] on span at bounding box center [249, 195] width 7 height 6
click at [267, 271] on span at bounding box center [265, 269] width 7 height 6
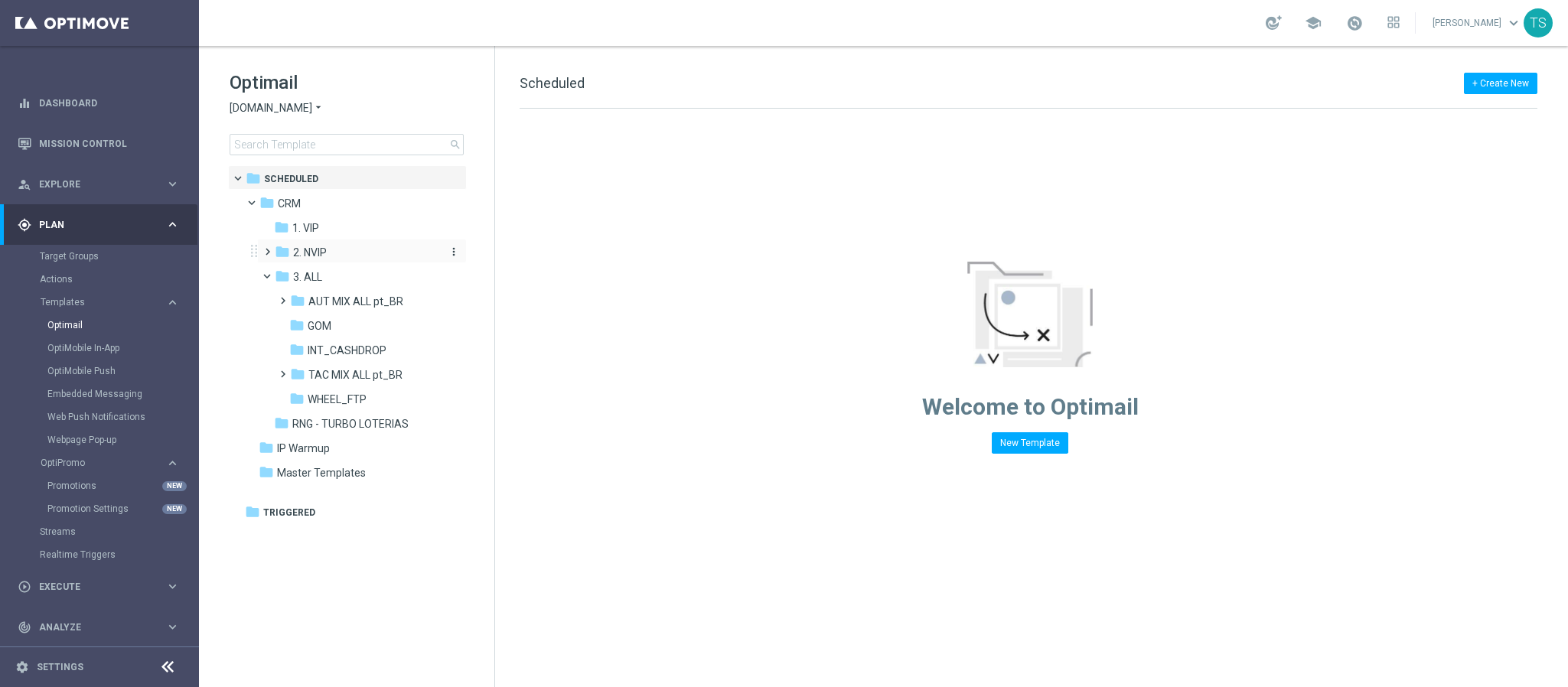
click at [339, 253] on div "folder 2. NVIP" at bounding box center [356, 252] width 163 height 17
